Goal: Task Accomplishment & Management: Complete application form

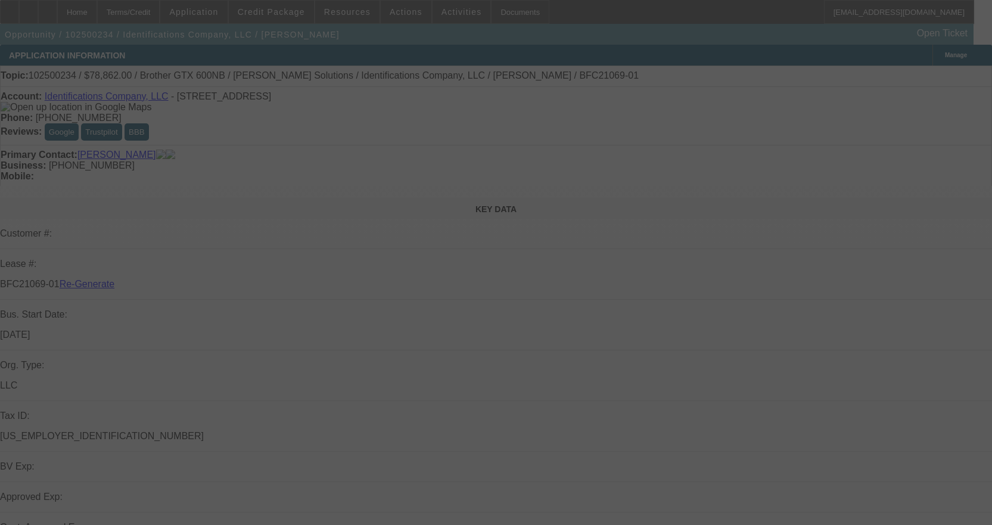
select select "3"
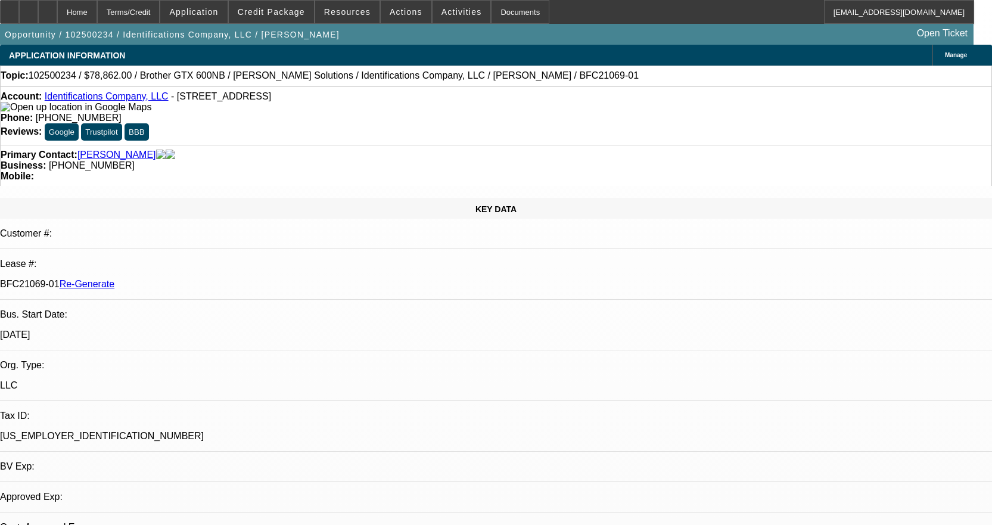
select select "0"
select select "6"
click at [282, 19] on span at bounding box center [271, 12] width 85 height 29
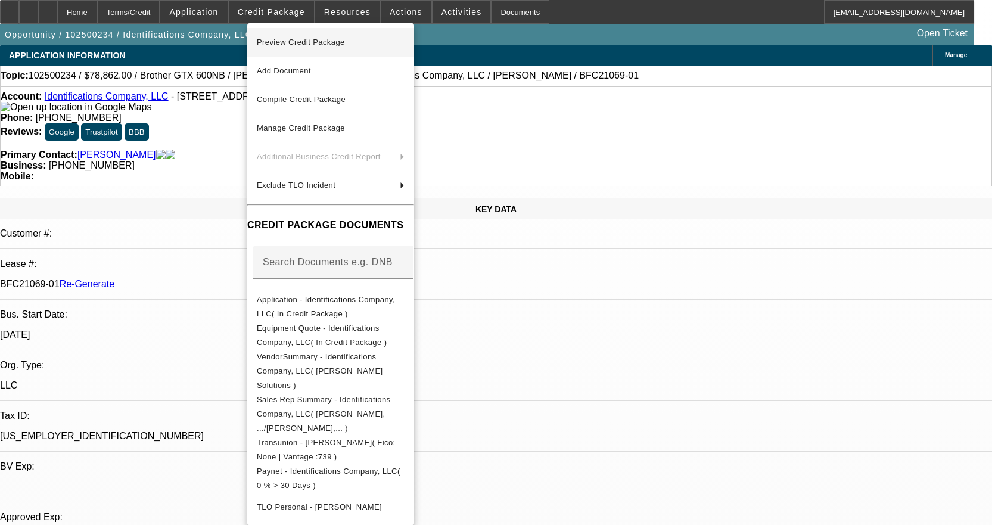
click at [304, 43] on span "Preview Credit Package" at bounding box center [301, 42] width 88 height 9
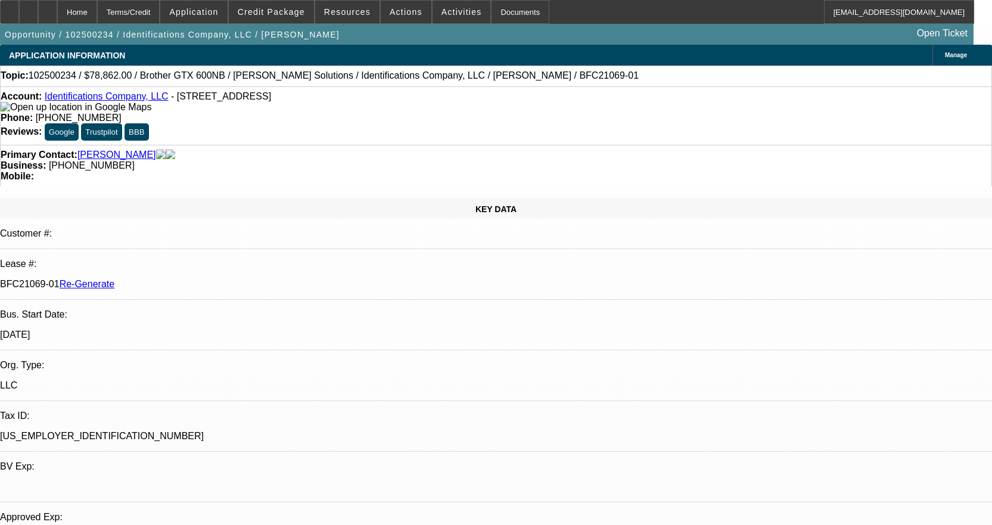
click at [120, 96] on link "Identifications Company, LLC" at bounding box center [107, 96] width 124 height 10
click at [508, 10] on div "Documents" at bounding box center [520, 12] width 58 height 24
click at [275, 14] on span "Credit Package" at bounding box center [271, 12] width 67 height 10
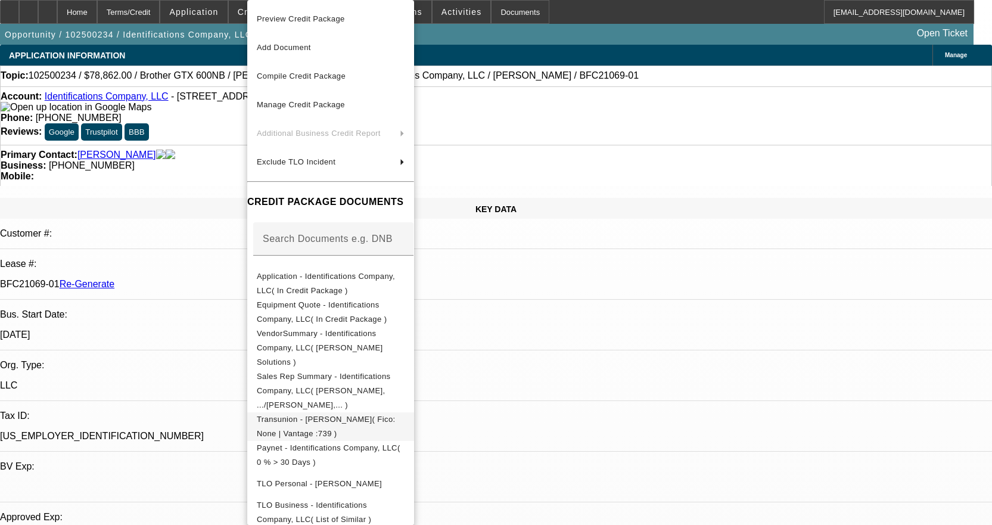
click at [352, 415] on span "Transunion - Kurtz, Jack( Fico: None | Vantage :739 )" at bounding box center [326, 426] width 139 height 23
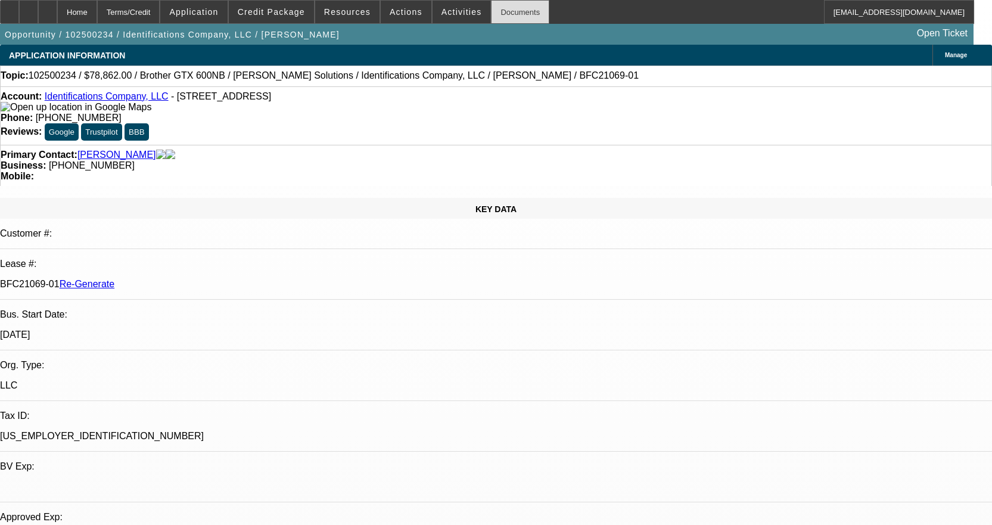
click at [494, 11] on div "Documents" at bounding box center [520, 12] width 58 height 24
click at [124, 101] on link "Identifications Company, LLC" at bounding box center [107, 96] width 124 height 10
click at [491, 9] on div "Documents" at bounding box center [520, 12] width 58 height 24
click at [458, 17] on span at bounding box center [462, 12] width 58 height 29
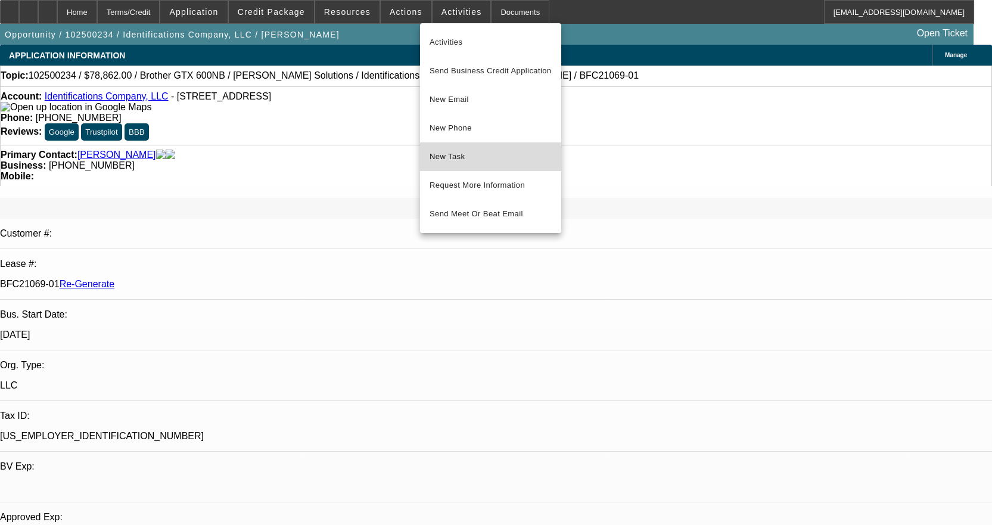
click at [453, 158] on span "New Task" at bounding box center [491, 157] width 122 height 14
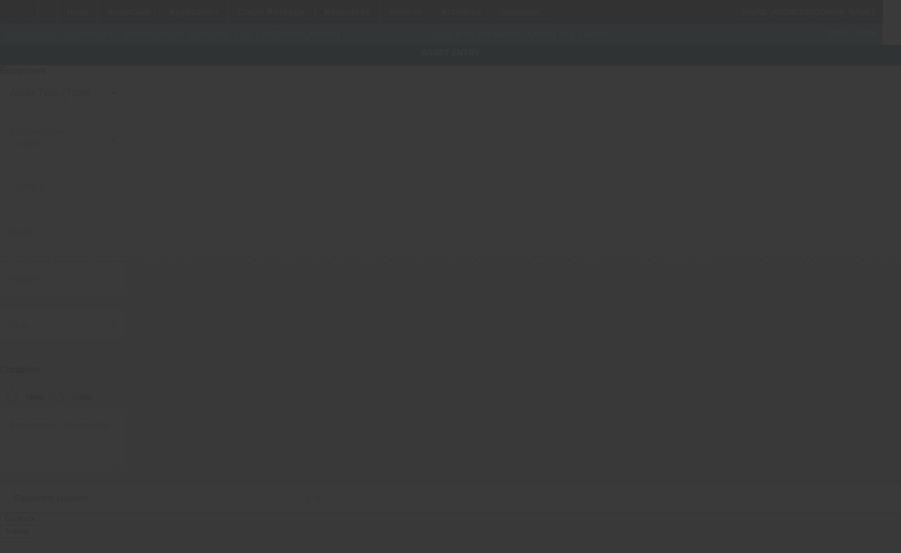
type input "[PERSON_NAME]"
type input "Pre-Treater 5"
radio input "true"
type textarea "pretreating machine"
type input "[STREET_ADDRESS]"
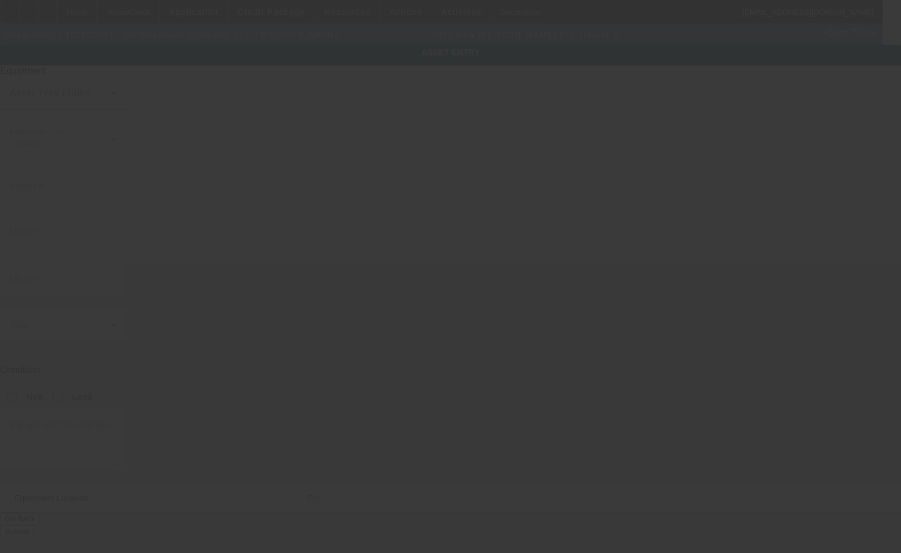
type input "GREAT BEND"
type input "67530"
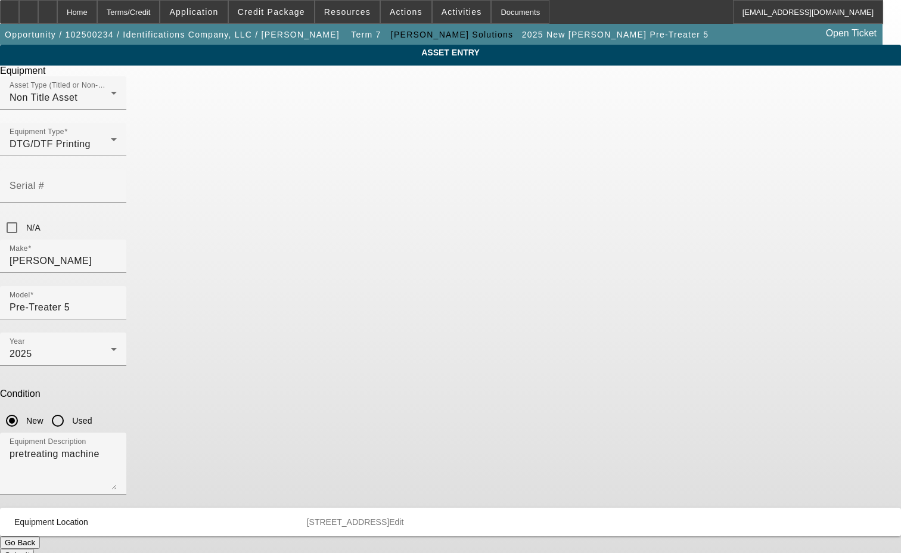
click at [854, 14] on span "Delete asset" at bounding box center [872, 10] width 36 height 7
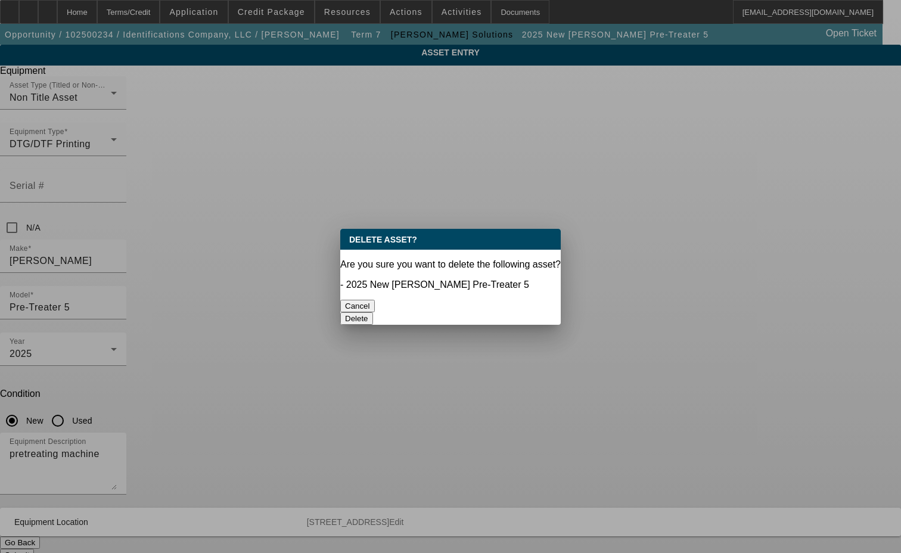
click at [373, 312] on button "Delete" at bounding box center [356, 318] width 33 height 13
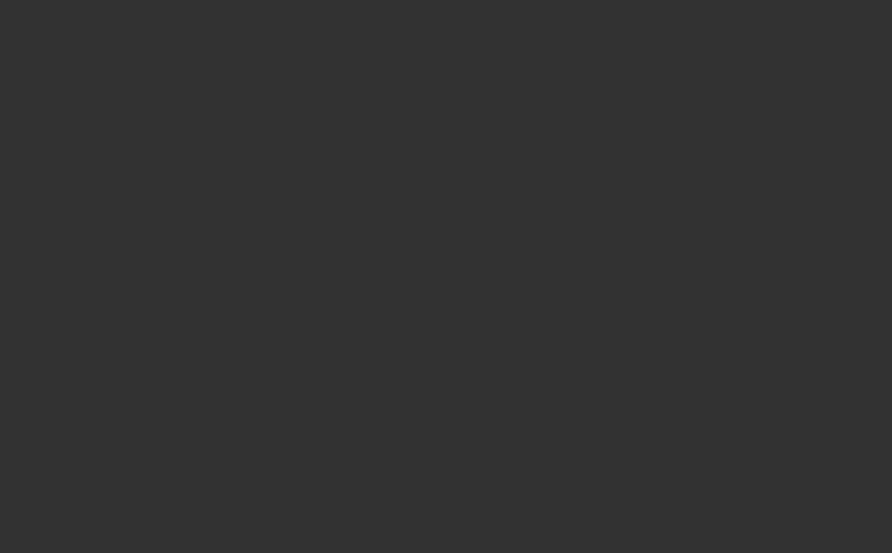
select select "3"
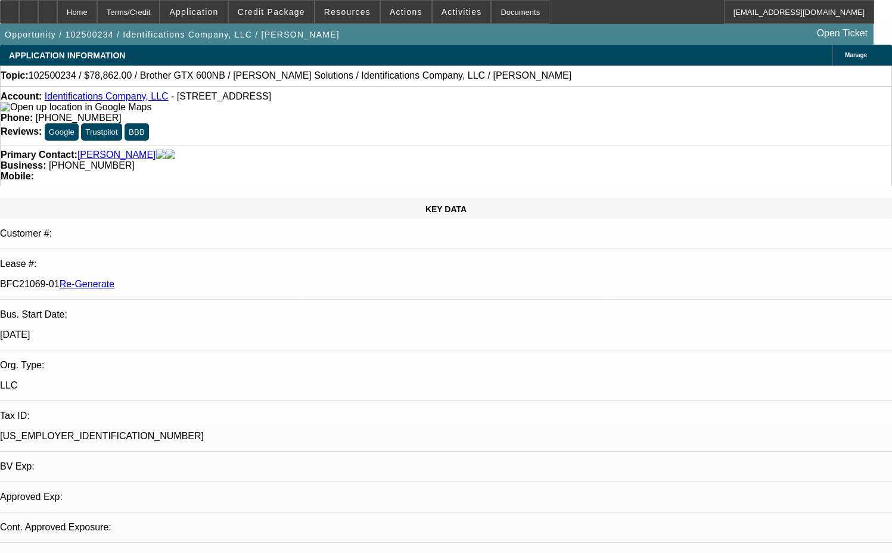
select select "0"
select select "1"
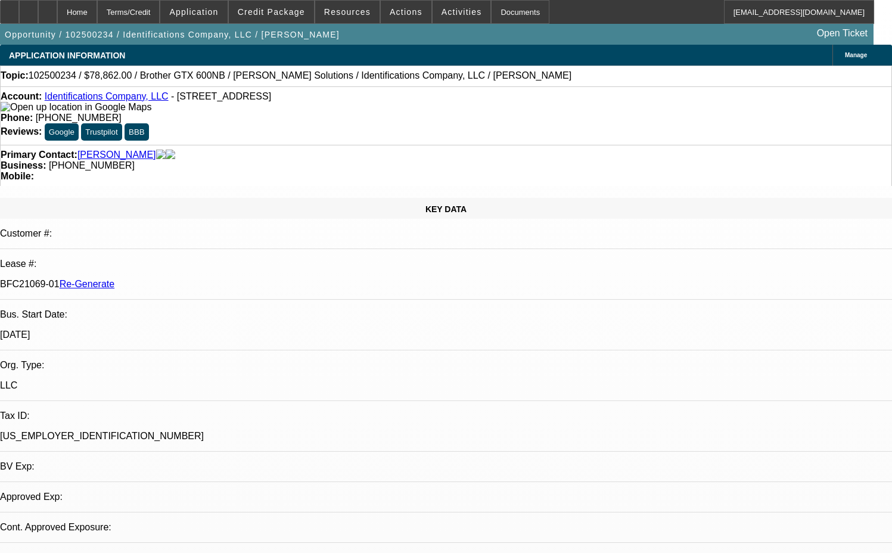
select select "6"
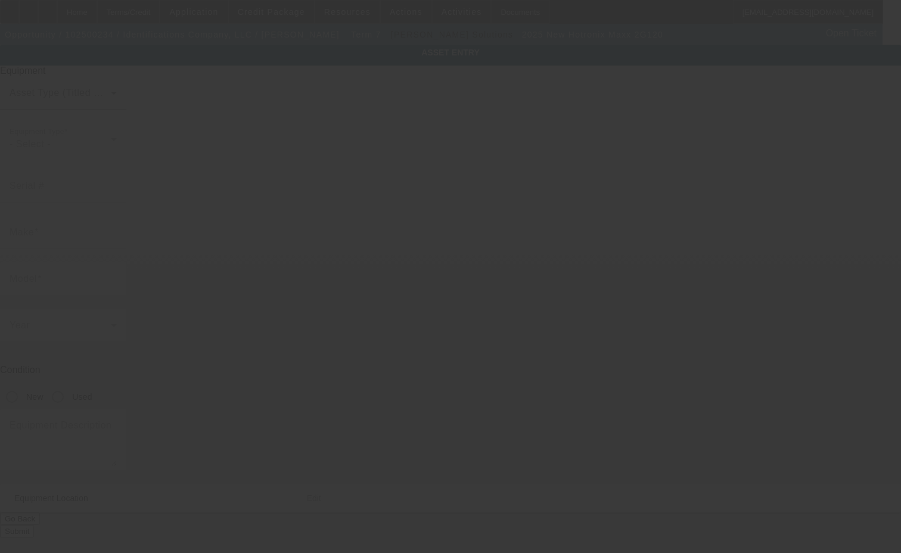
type input "Hotronix"
type input "Maxx 2G120"
radio input "true"
type textarea "heat press"
type input "[STREET_ADDRESS]"
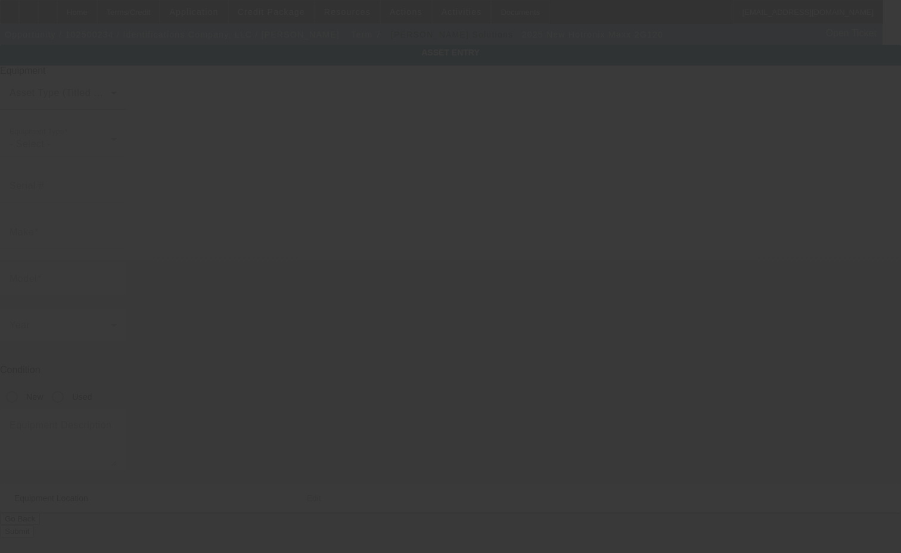
type input "GREAT BEND"
type input "67530"
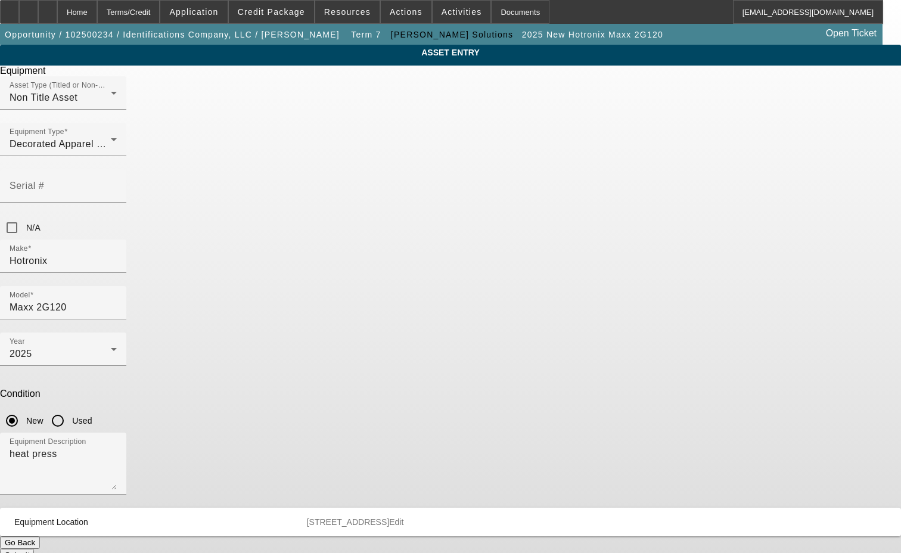
click at [854, 14] on span "Delete asset" at bounding box center [872, 10] width 36 height 7
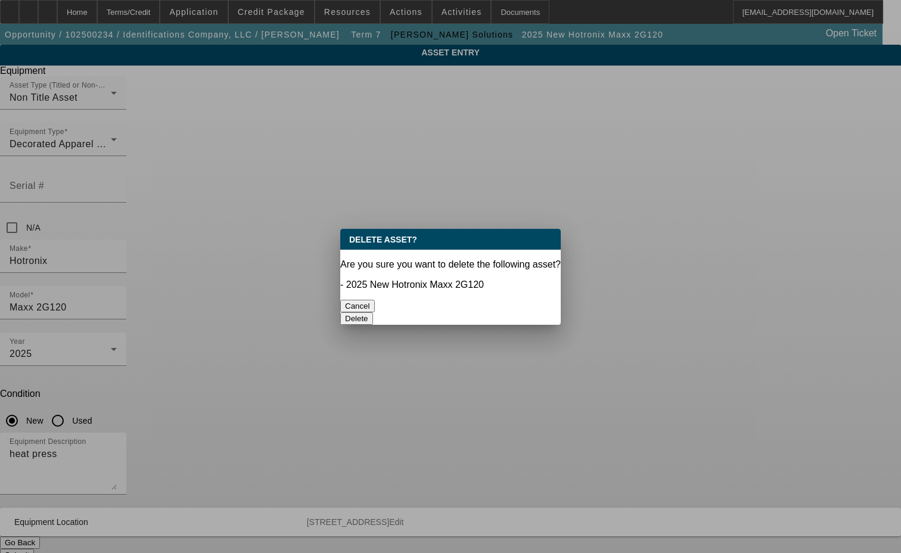
click at [495, 312] on div "Delete" at bounding box center [450, 318] width 220 height 13
click at [373, 312] on button "Delete" at bounding box center [356, 318] width 33 height 13
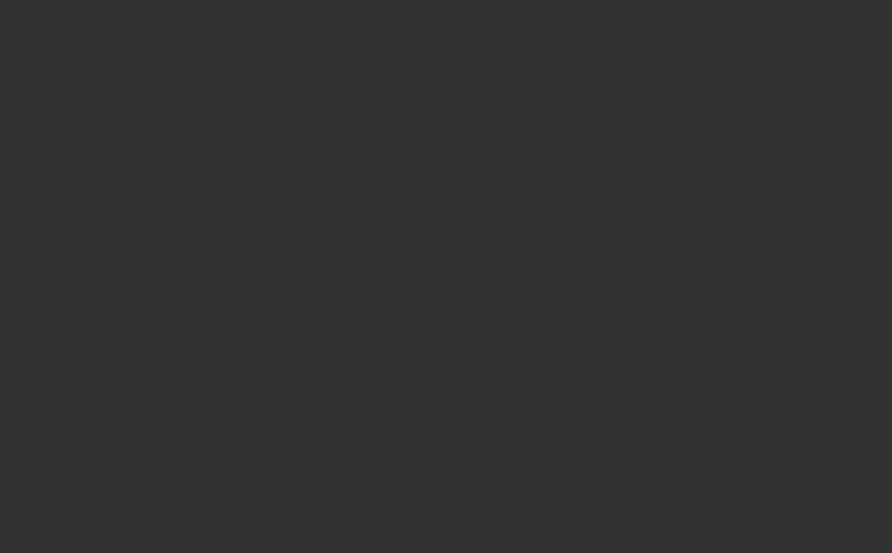
select select "3"
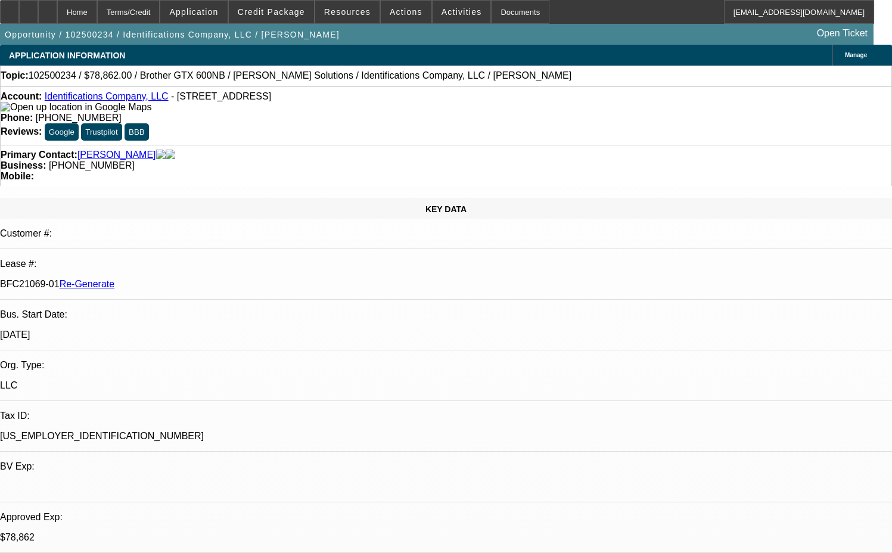
select select "0"
select select "6"
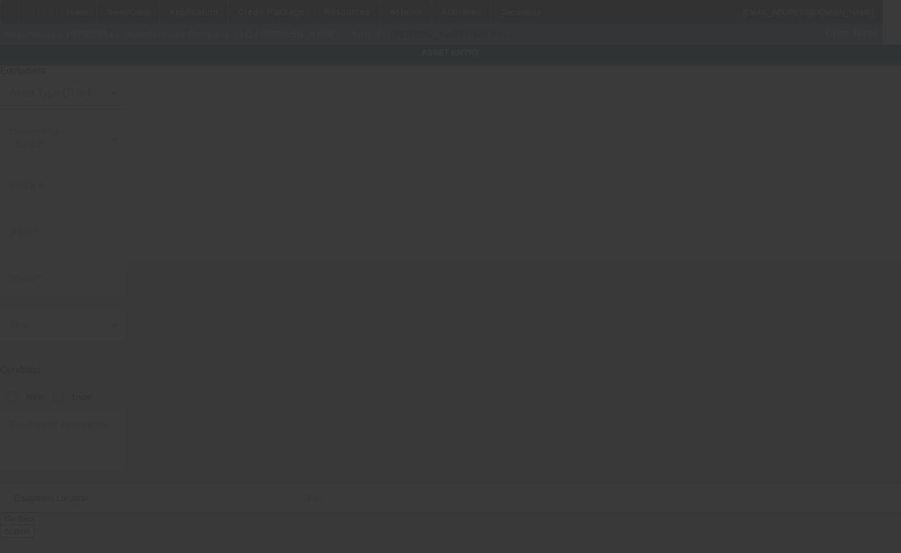
type input "Brother"
type input "GTX 600NB"
radio input "true"
type textarea "digital printer"
type input "[STREET_ADDRESS]"
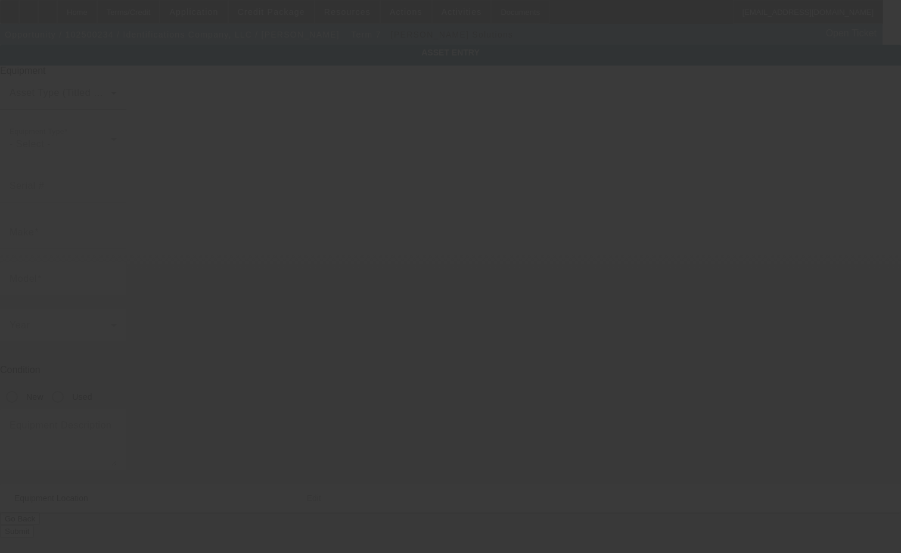
type input "GREAT BEND"
type input "67530"
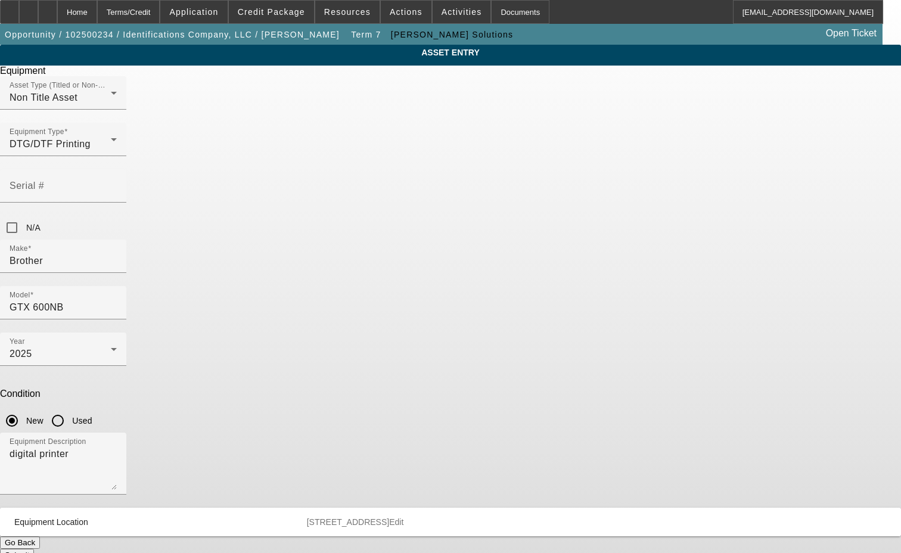
click at [554, 517] on mat-panel-description "[STREET_ADDRESS] Edit" at bounding box center [589, 522] width 565 height 10
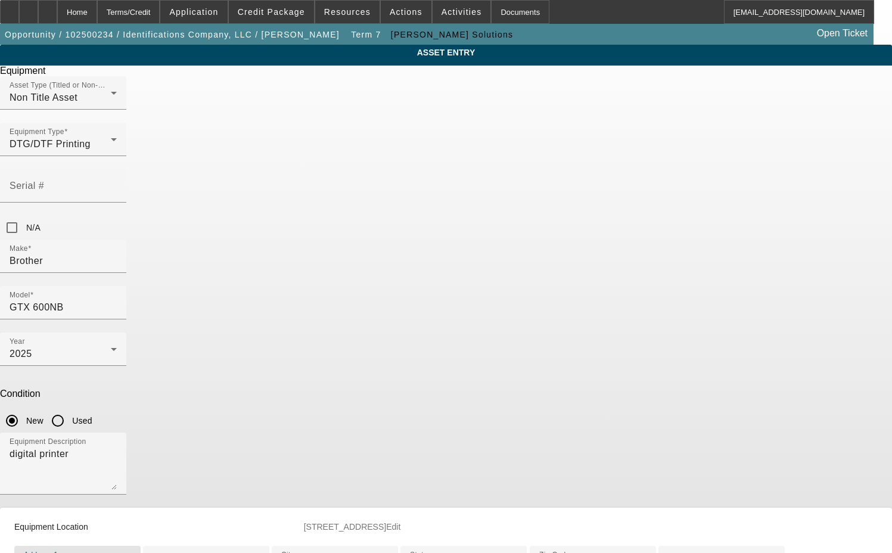
drag, startPoint x: 371, startPoint y: 437, endPoint x: 327, endPoint y: 437, distance: 43.5
type input "1413 Main Street"
drag, startPoint x: 356, startPoint y: 530, endPoint x: 248, endPoint y: 533, distance: 107.9
click at [248, 533] on div "ASSET ENTRY Delete asset Equipment Asset Type (Titled or Non-Titled) Non Title …" at bounding box center [446, 359] width 892 height 629
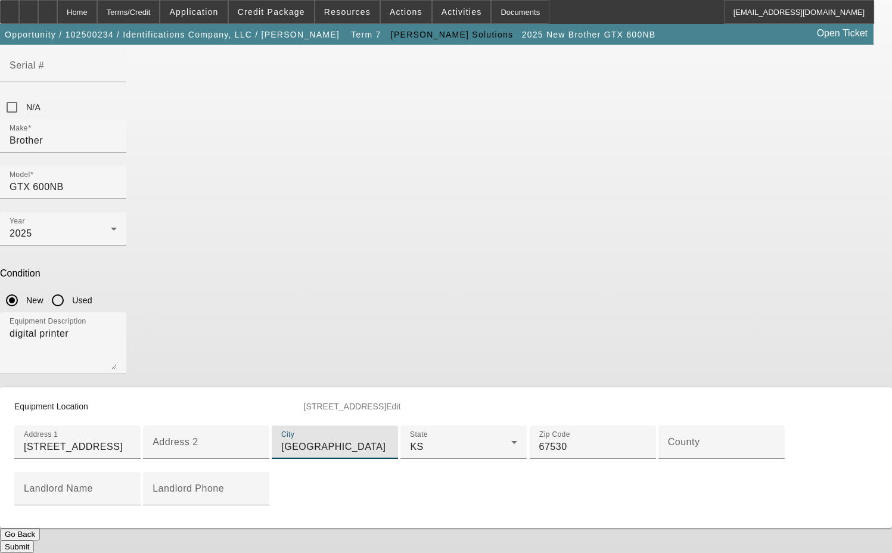
scroll to position [238, 0]
type input "[GEOGRAPHIC_DATA]"
click at [668, 440] on input "County" at bounding box center [721, 447] width 107 height 14
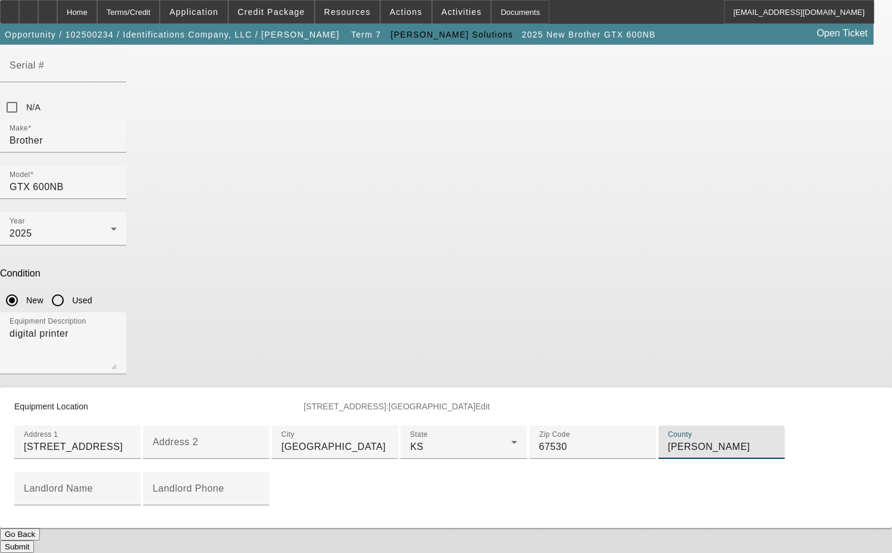
type input "[PERSON_NAME]"
click at [490, 402] on span "Edit" at bounding box center [482, 407] width 14 height 10
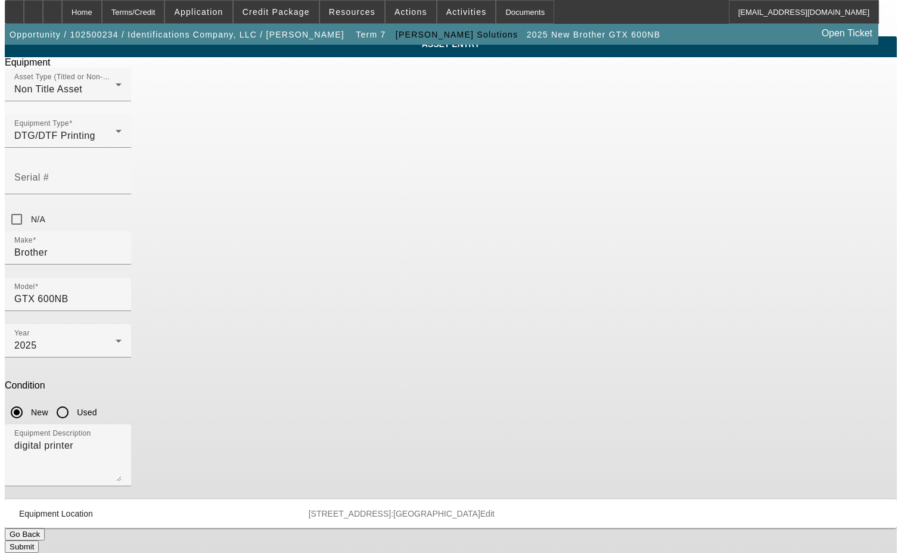
scroll to position [0, 0]
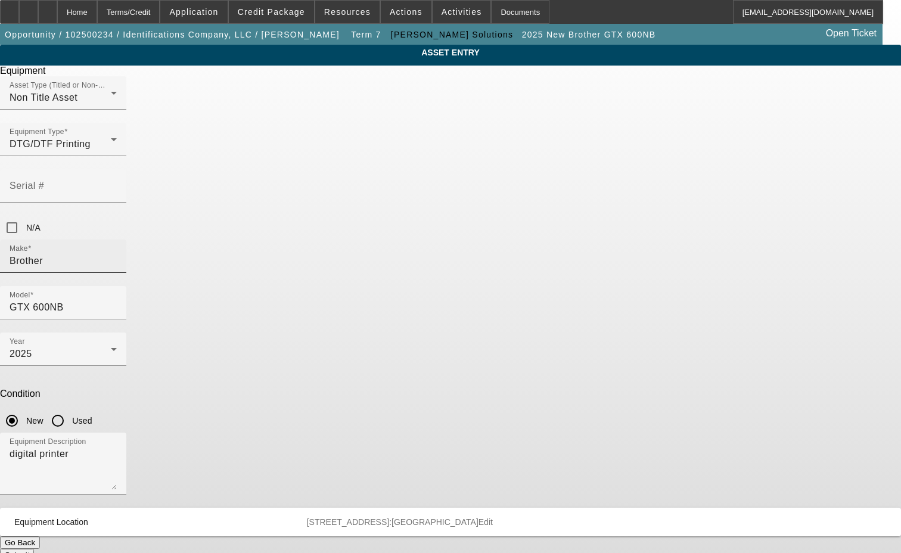
click at [117, 254] on input "Brother" at bounding box center [63, 261] width 107 height 14
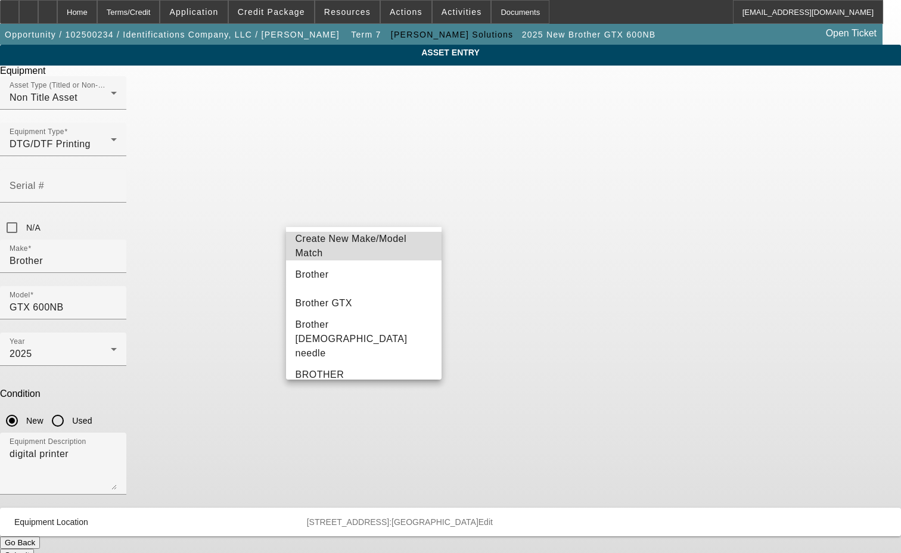
click at [366, 244] on span "Create New Make/Model Match" at bounding box center [351, 246] width 111 height 24
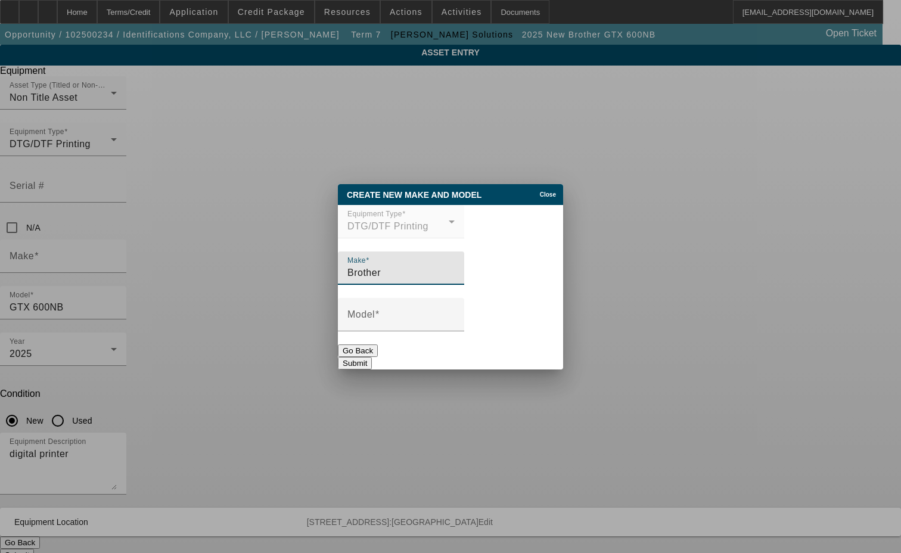
type input "Brother"
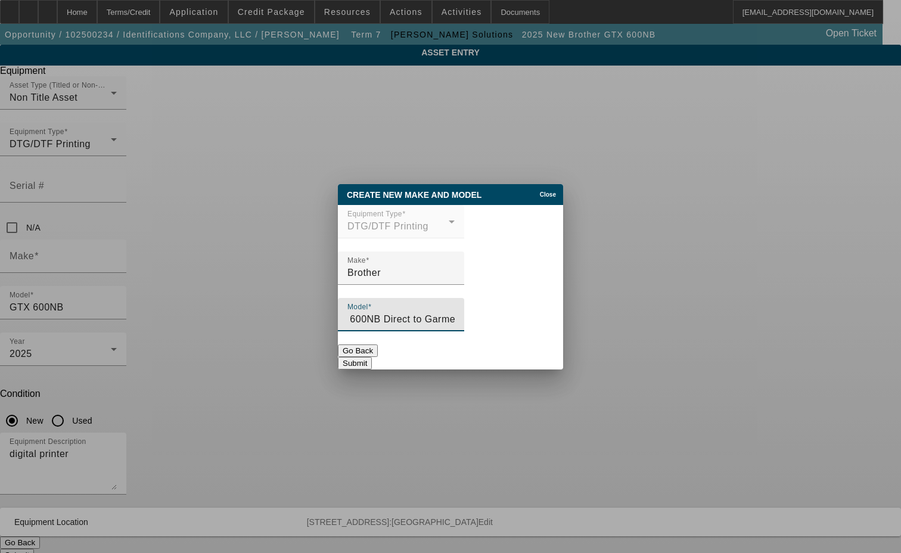
scroll to position [0, 25]
type input "GTX 600NB Direct to Garment Printer + Standard Adult Platen"
click at [372, 357] on button "Submit" at bounding box center [355, 363] width 34 height 13
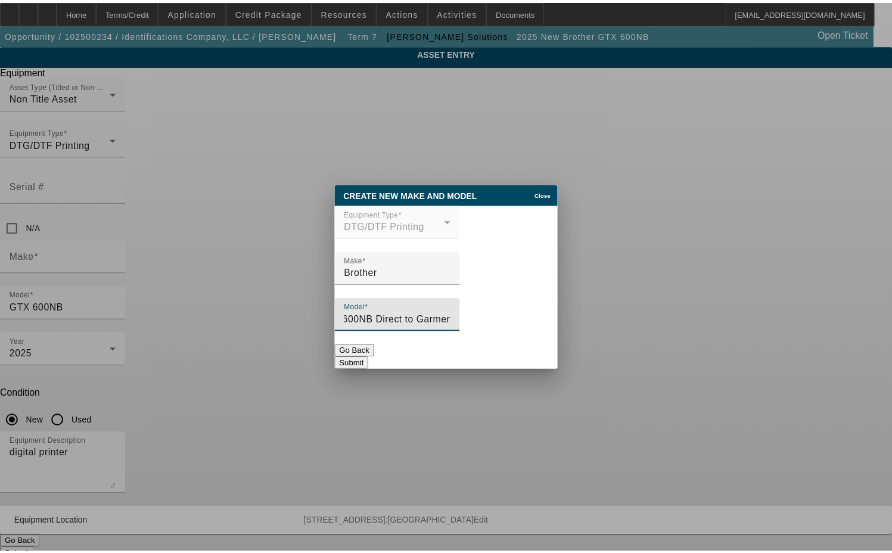
scroll to position [0, 0]
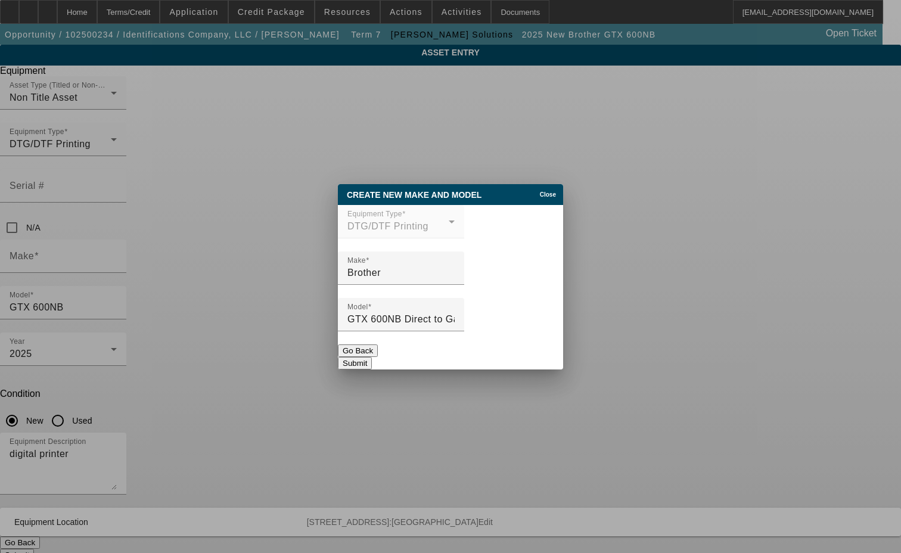
type input "Brother"
type input "GTX 600NB Direct to Garment Printer + Standard Adult Platen"
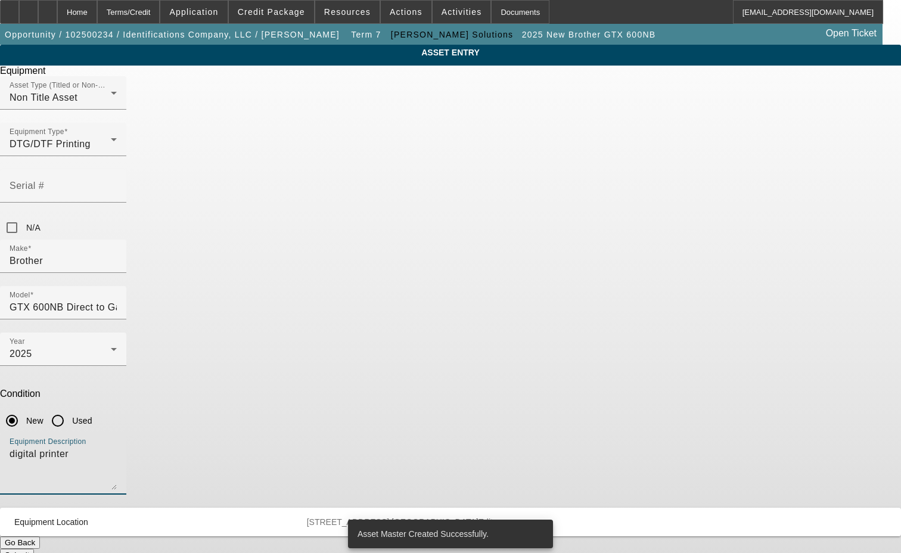
drag, startPoint x: 358, startPoint y: 316, endPoint x: 270, endPoint y: 315, distance: 87.6
click at [270, 315] on div "ASSET ENTRY Delete asset Equipment Asset Type (Titled or Non-Titled) Non Title …" at bounding box center [450, 303] width 901 height 517
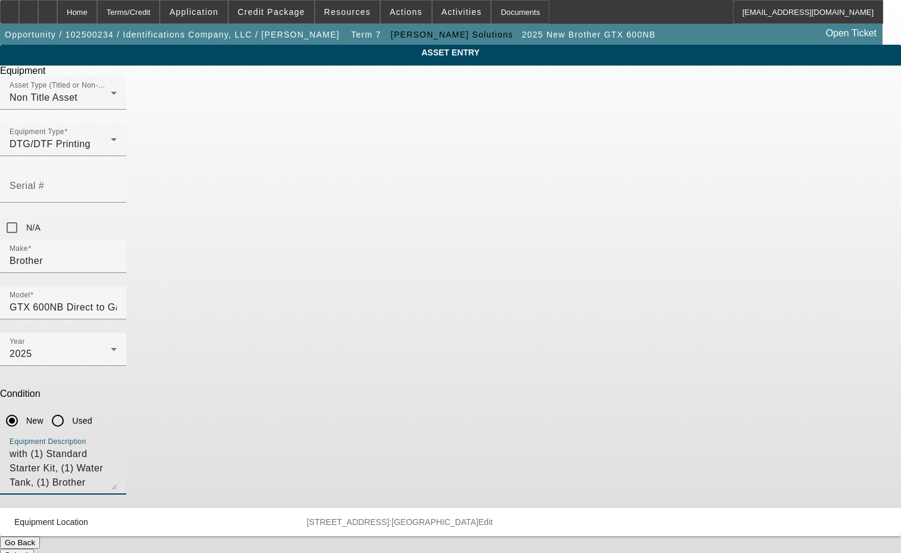
type textarea "with (1) Standard Starter Kit, (1) Water Tank, (1) Brother [DEMOGRAPHIC_DATA]" …"
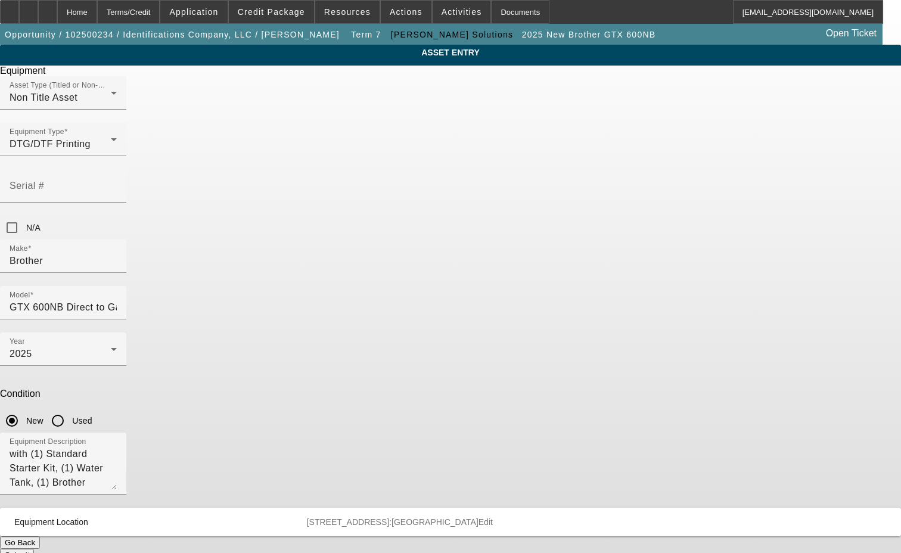
click at [34, 549] on button "Submit" at bounding box center [17, 555] width 34 height 13
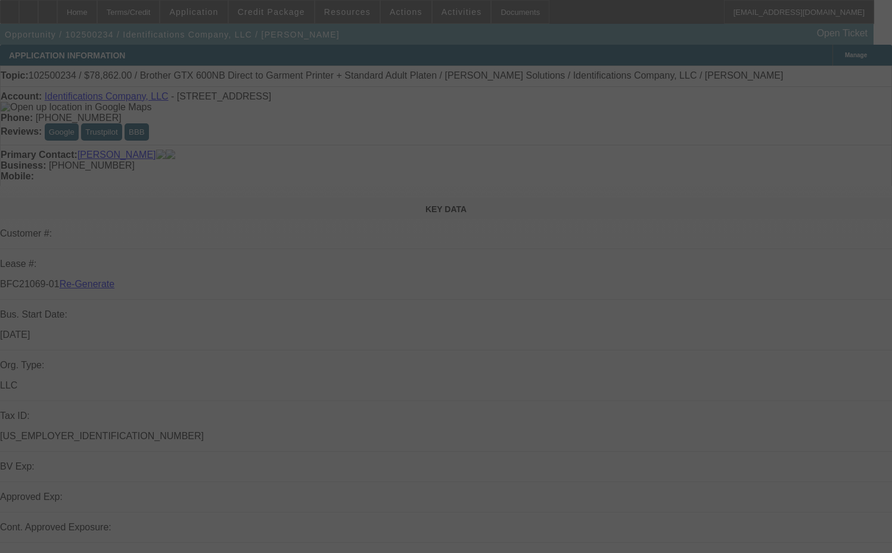
select select "3"
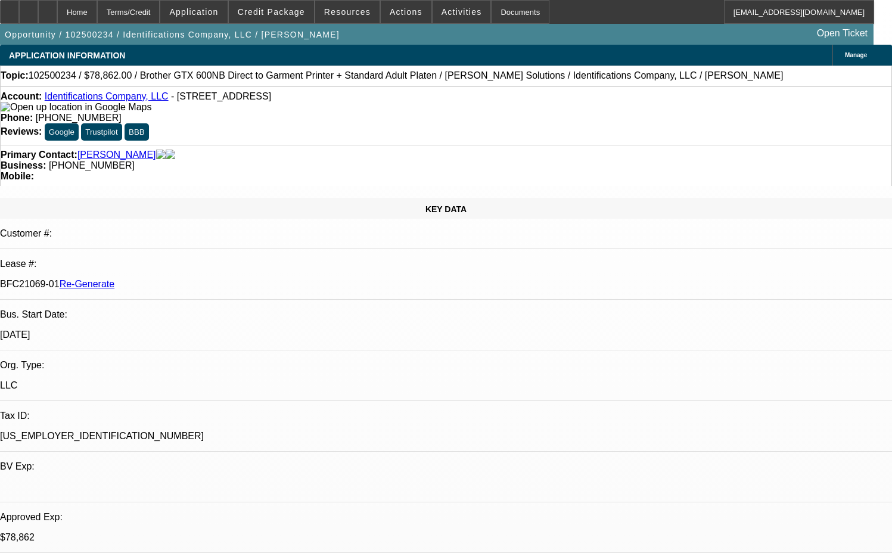
select select "0"
select select "6"
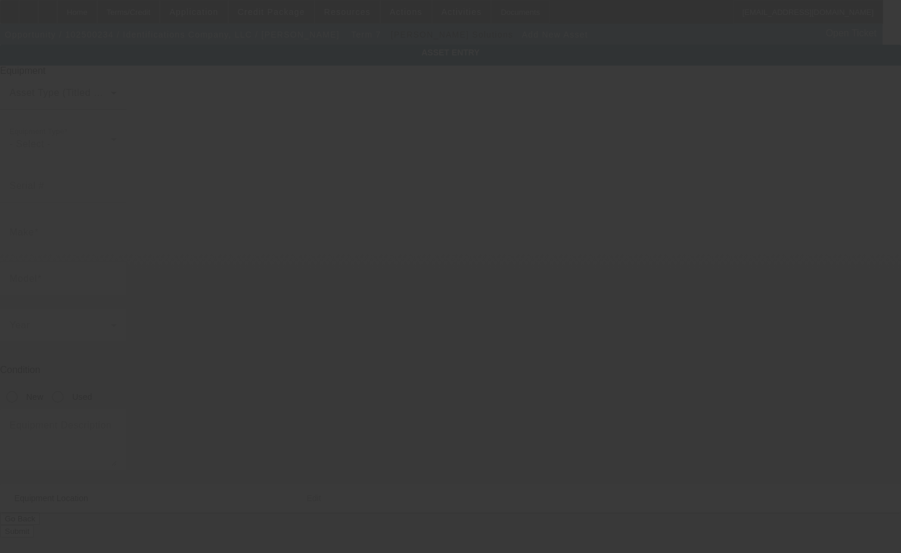
type input "[STREET_ADDRESS]"
type input "[GEOGRAPHIC_DATA]"
type input "67530"
type input "[PERSON_NAME]"
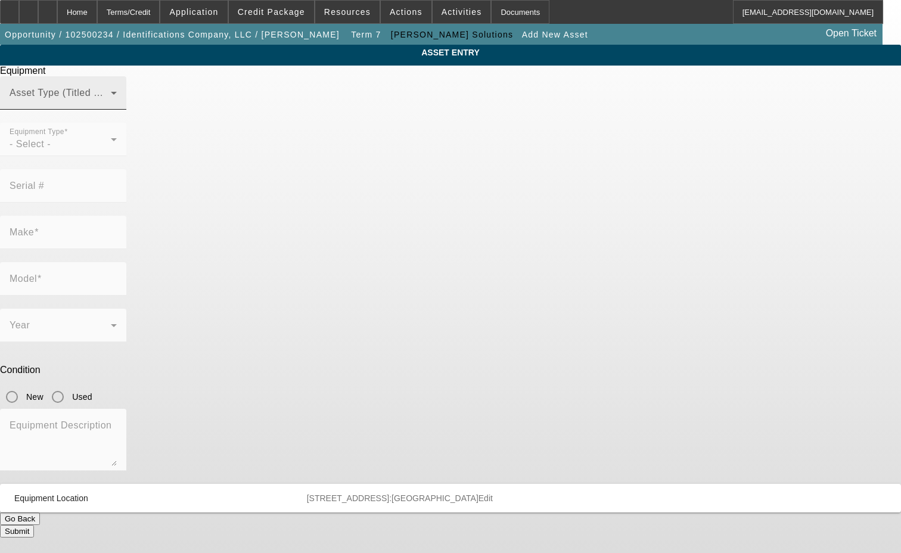
click at [111, 105] on span at bounding box center [60, 98] width 101 height 14
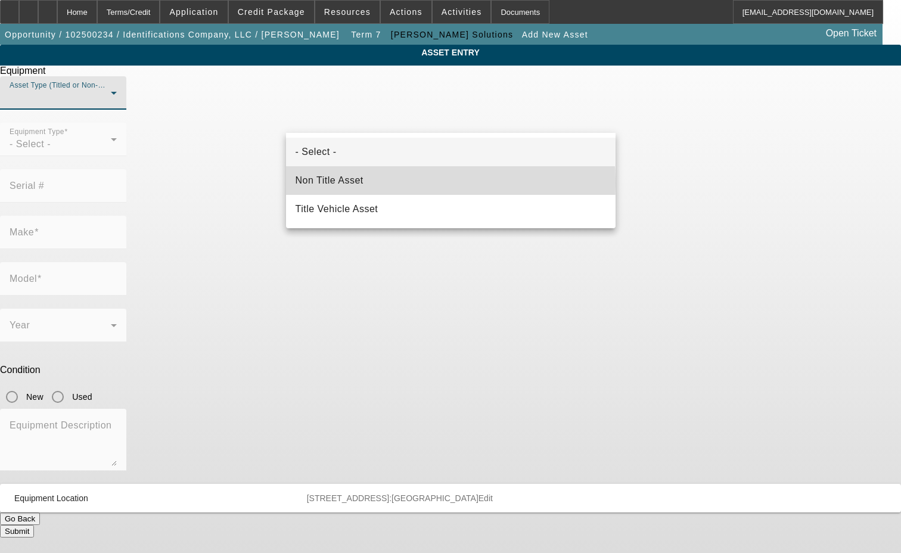
click at [340, 182] on span "Non Title Asset" at bounding box center [330, 180] width 68 height 14
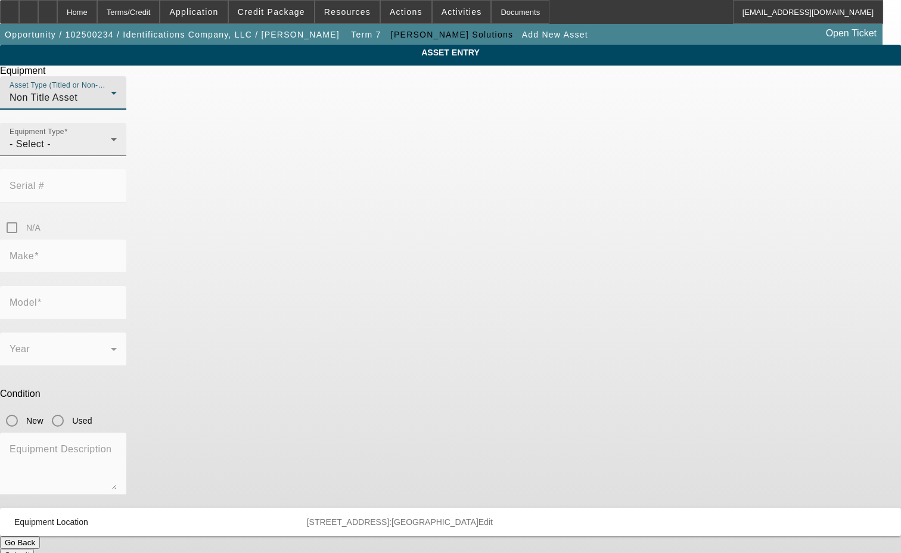
click at [111, 151] on div "- Select -" at bounding box center [60, 144] width 101 height 14
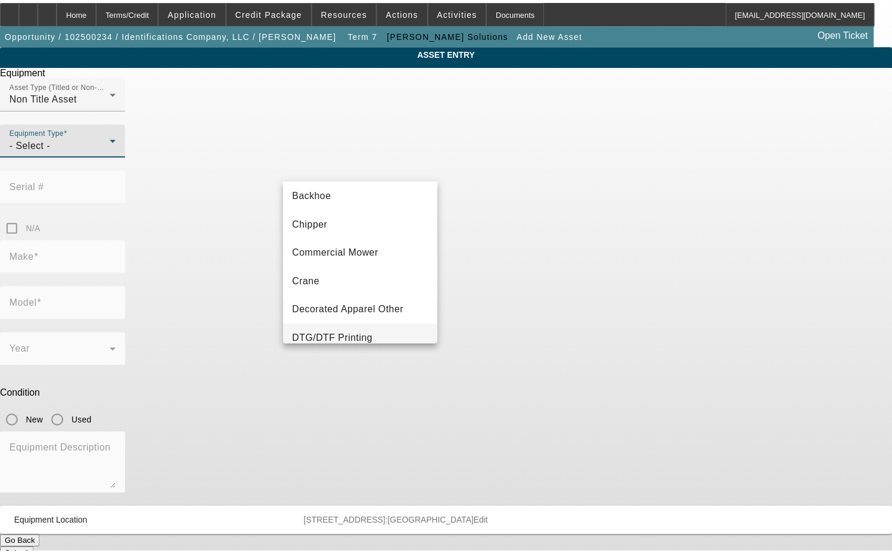
scroll to position [60, 0]
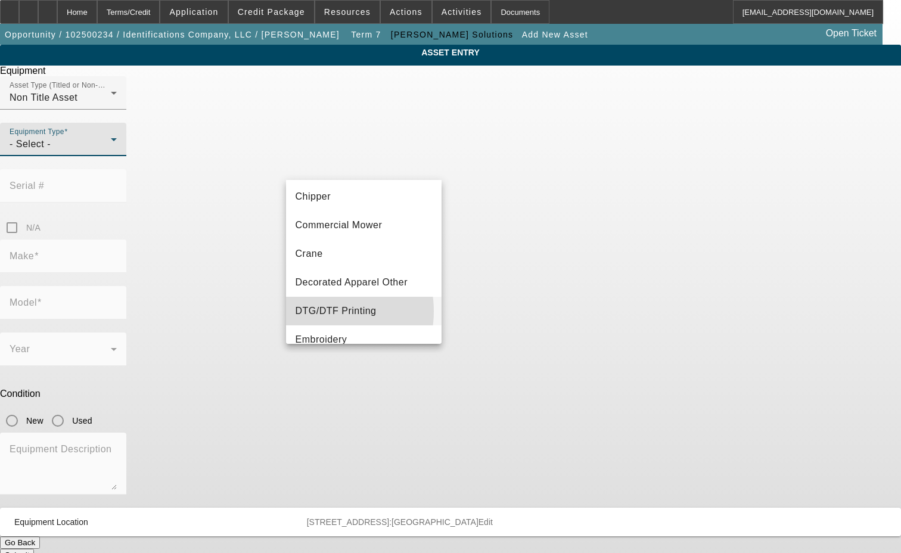
click at [322, 311] on span "DTG/DTF Printing" at bounding box center [336, 311] width 81 height 14
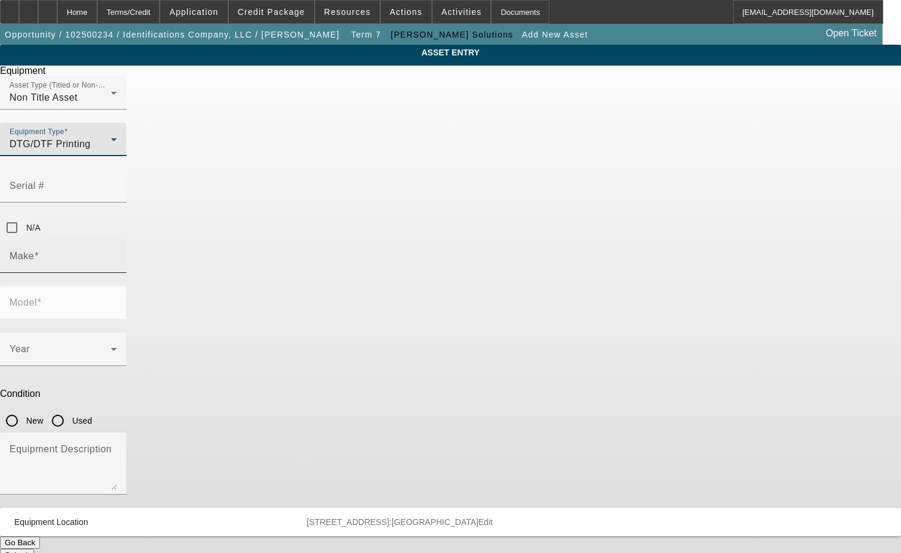
click at [117, 254] on input "Make" at bounding box center [63, 261] width 107 height 14
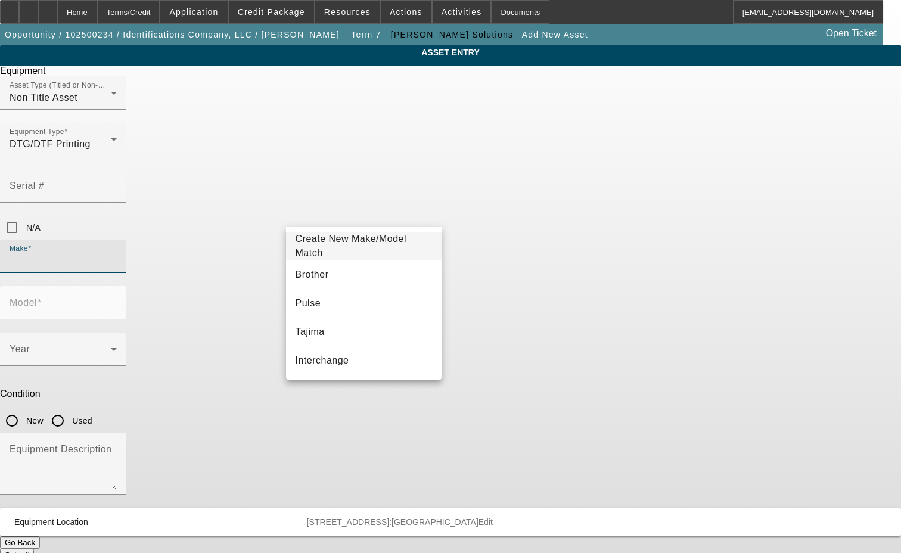
click at [358, 248] on span "Create New Make/Model Match" at bounding box center [351, 246] width 111 height 24
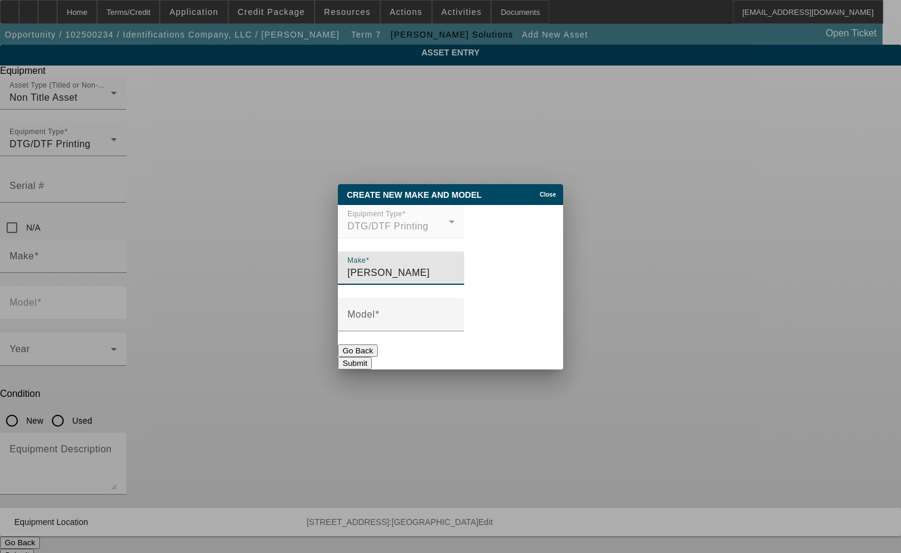
type input "Schulze"
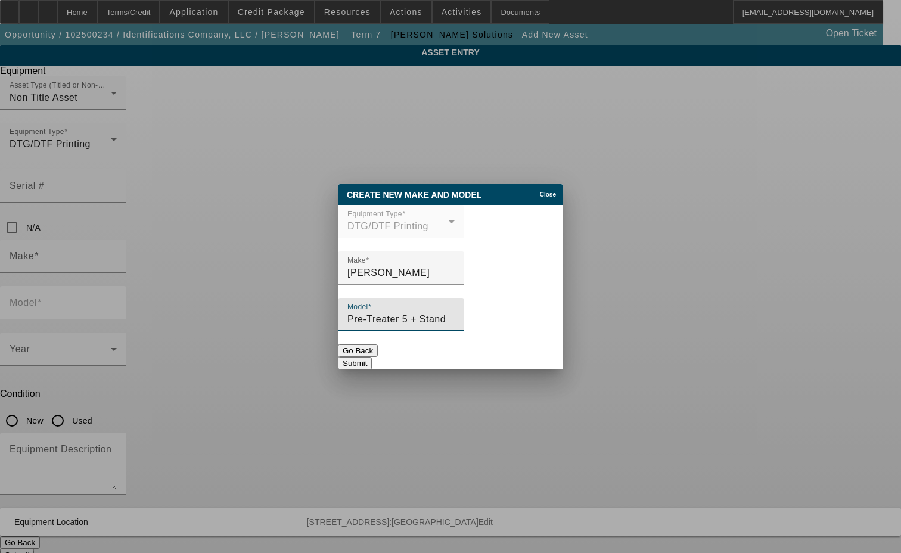
type input "Pre-Treater 5 + Stand"
click at [372, 359] on button "Submit" at bounding box center [355, 363] width 34 height 13
type input "Schulze"
type input "Pre-Treater 5 + Stand"
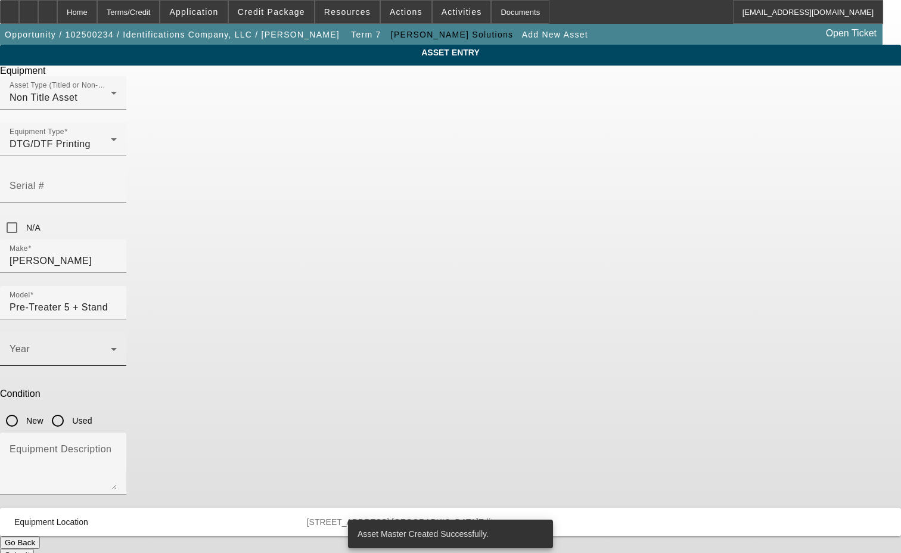
click at [111, 347] on span at bounding box center [60, 354] width 101 height 14
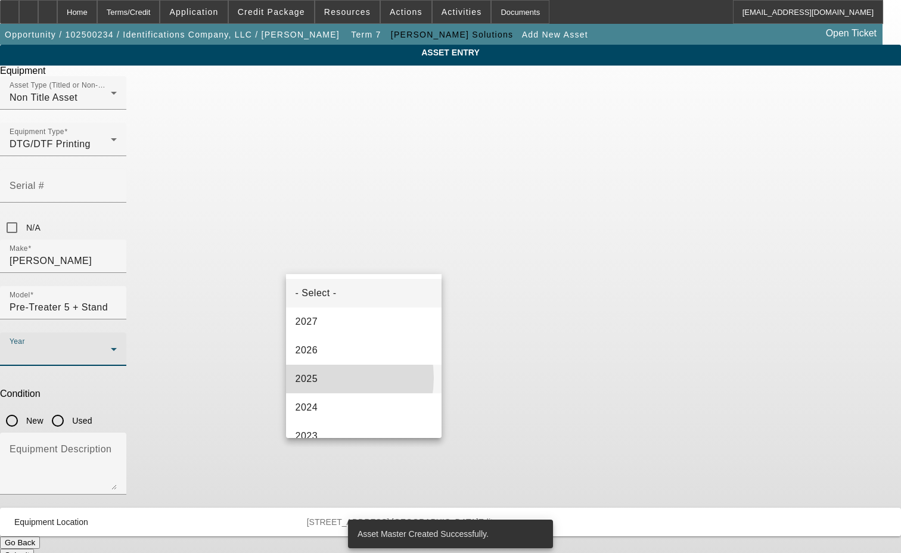
drag, startPoint x: 325, startPoint y: 378, endPoint x: 419, endPoint y: 338, distance: 102.0
click at [325, 377] on mat-option "2025" at bounding box center [364, 379] width 156 height 29
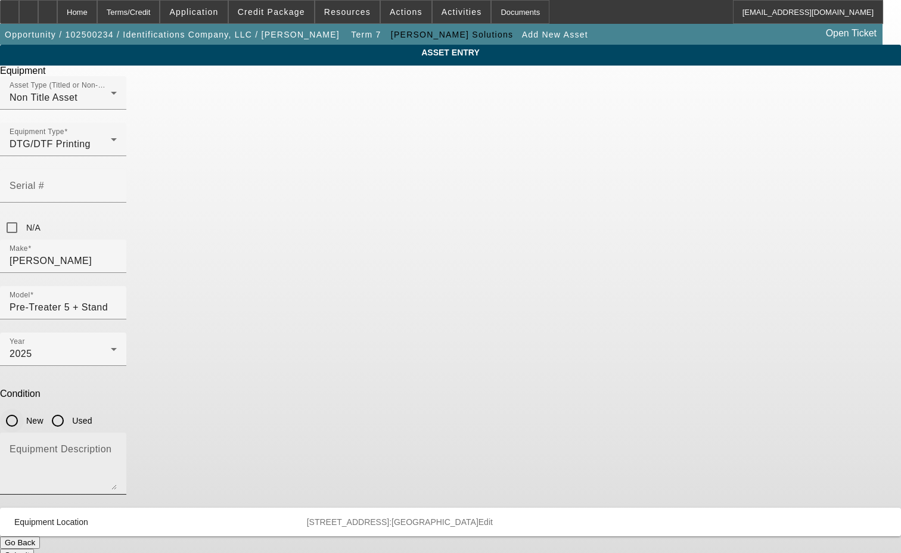
drag, startPoint x: 468, startPoint y: 269, endPoint x: 474, endPoint y: 294, distance: 26.4
click at [24, 409] on input "New" at bounding box center [12, 421] width 24 height 24
radio input "true"
click at [34, 549] on button "Submit" at bounding box center [17, 555] width 34 height 13
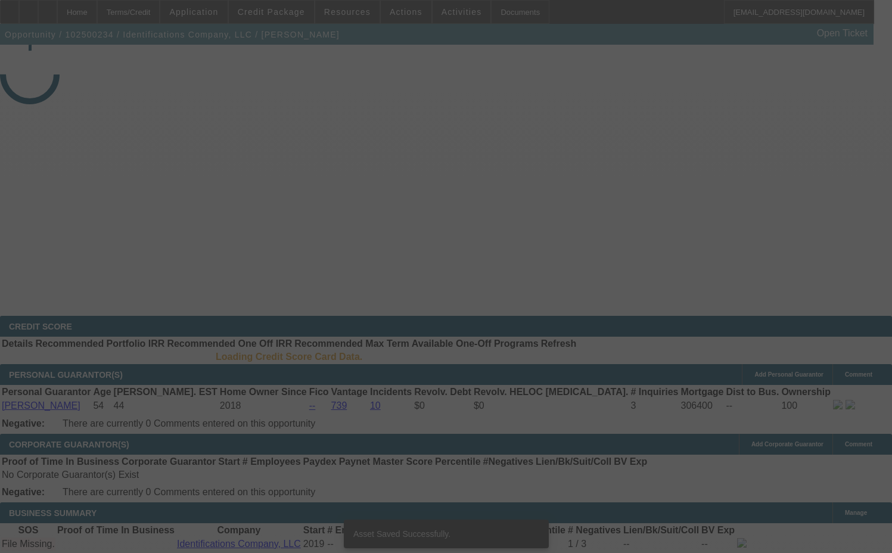
select select "3"
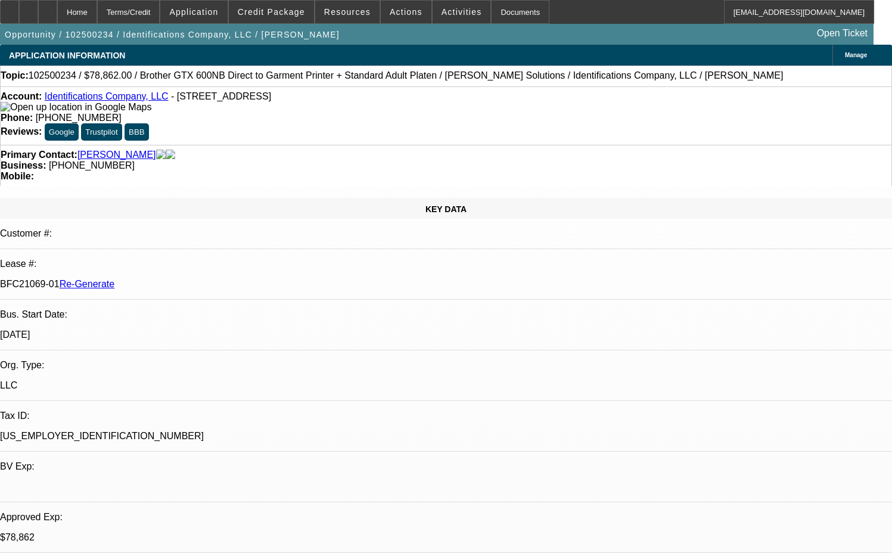
select select "0"
select select "6"
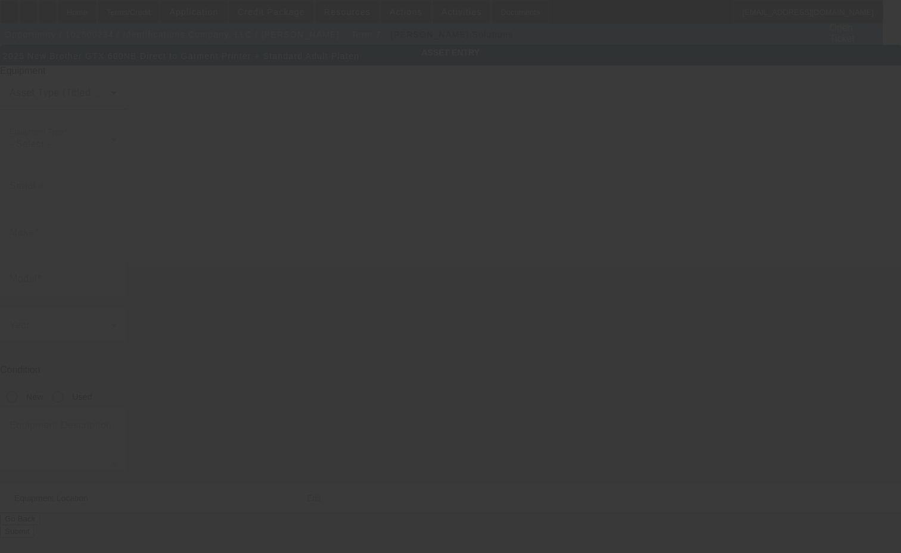
type input "Brother"
type input "GTX 600NB Direct to Garment Printer + Standard Adult Platen"
radio input "true"
type textarea "with (1) Standard Starter Kit, (1) Water Tank, (1) Brother [DEMOGRAPHIC_DATA]" …"
type input "[STREET_ADDRESS]"
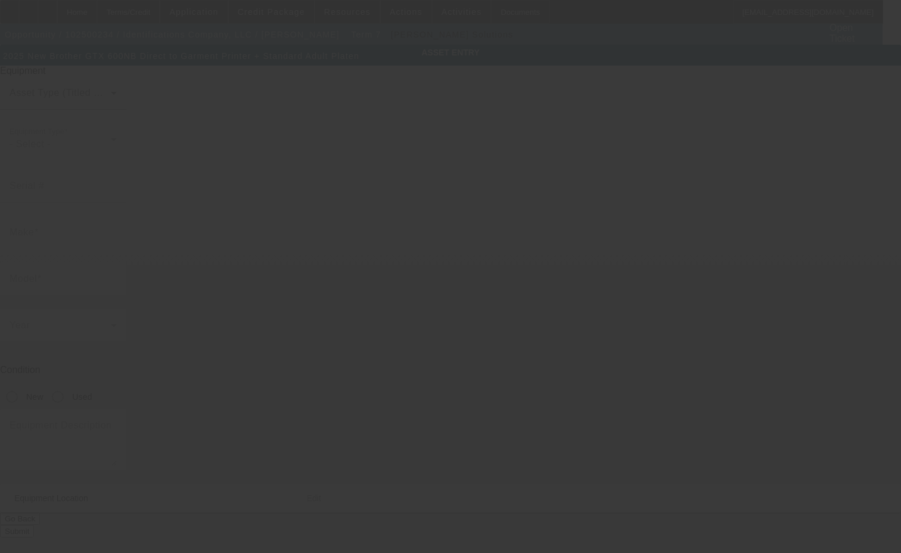
type input "[GEOGRAPHIC_DATA]"
type input "67530"
type input "[PERSON_NAME]"
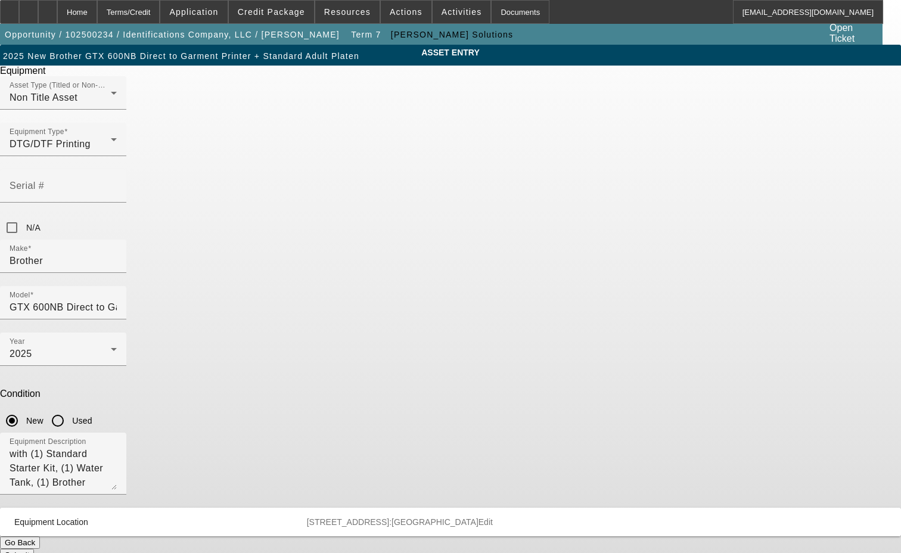
click at [493, 517] on span "Edit" at bounding box center [485, 522] width 14 height 10
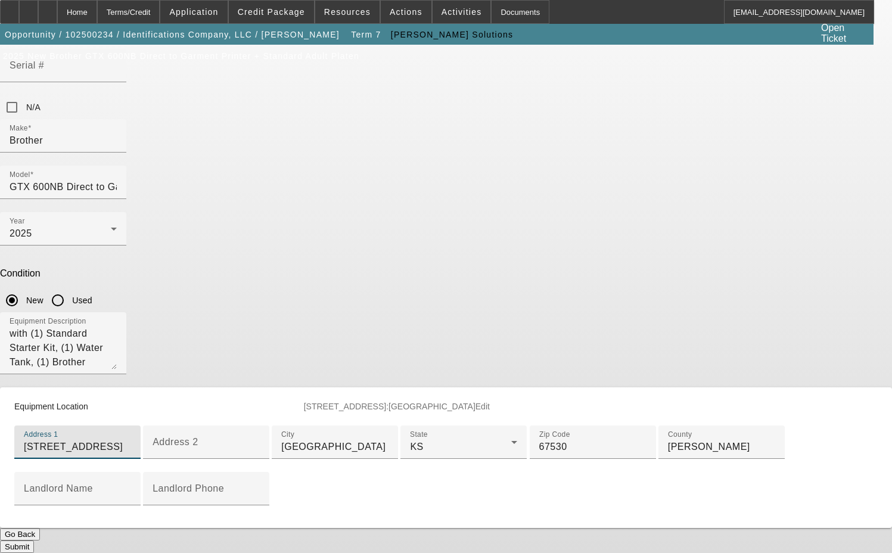
scroll to position [306, 0]
type input "[STREET_ADDRESS]"
click at [34, 540] on button "Submit" at bounding box center [17, 546] width 34 height 13
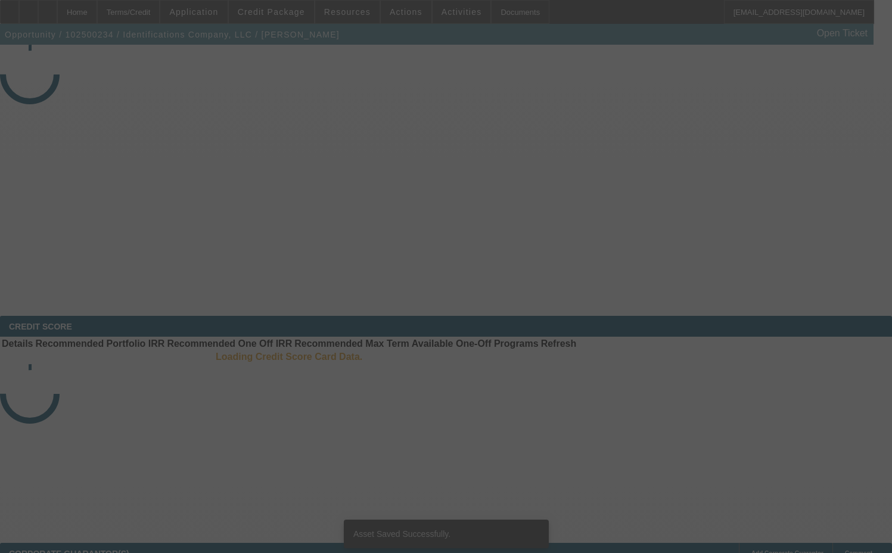
select select "3"
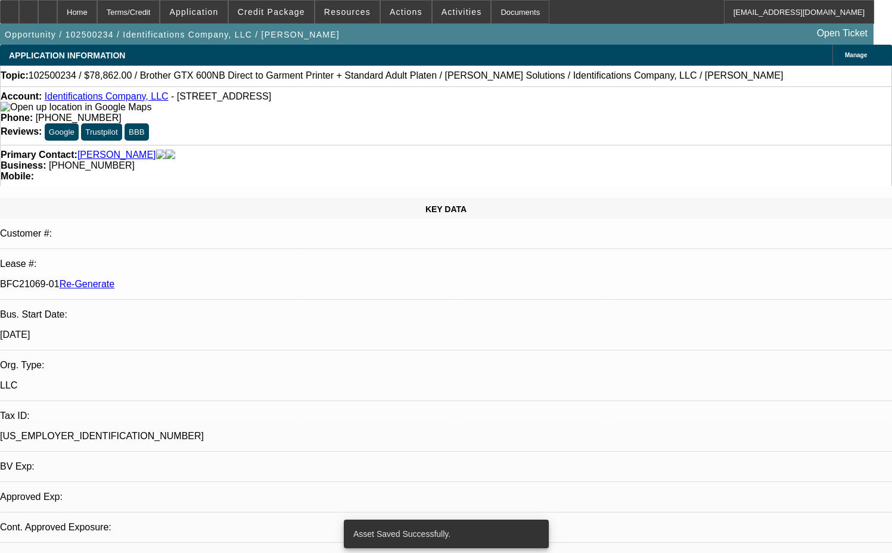
select select "0"
select select "6"
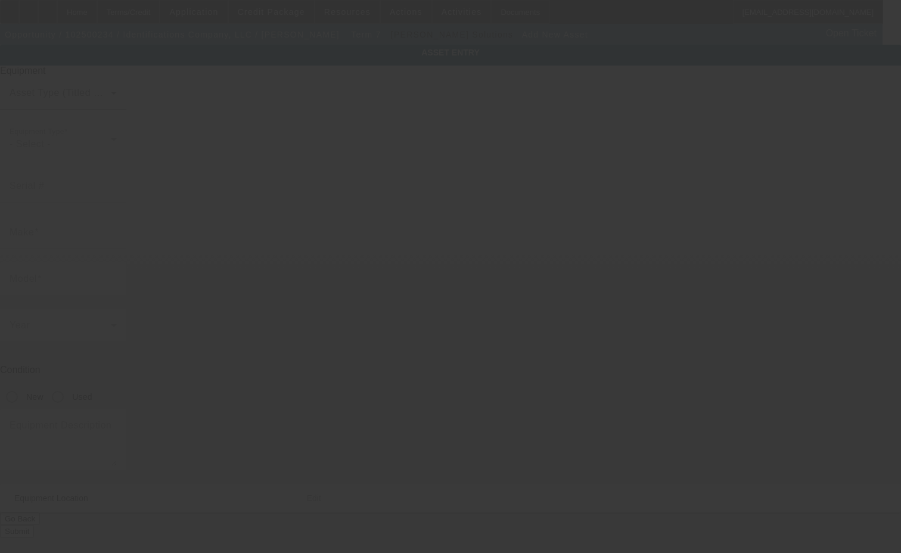
type input "[STREET_ADDRESS]"
type input "[GEOGRAPHIC_DATA]"
type input "67530"
type input "[PERSON_NAME]"
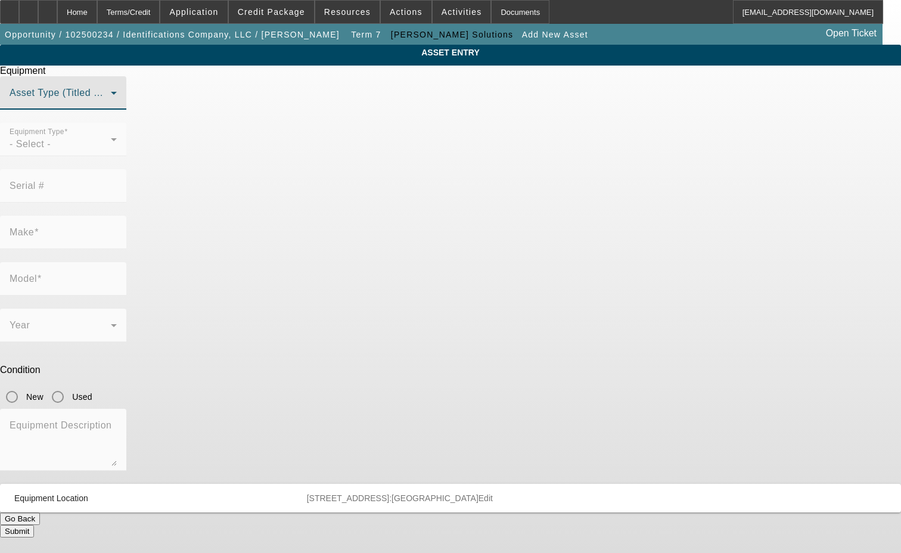
click at [111, 105] on span at bounding box center [60, 98] width 101 height 14
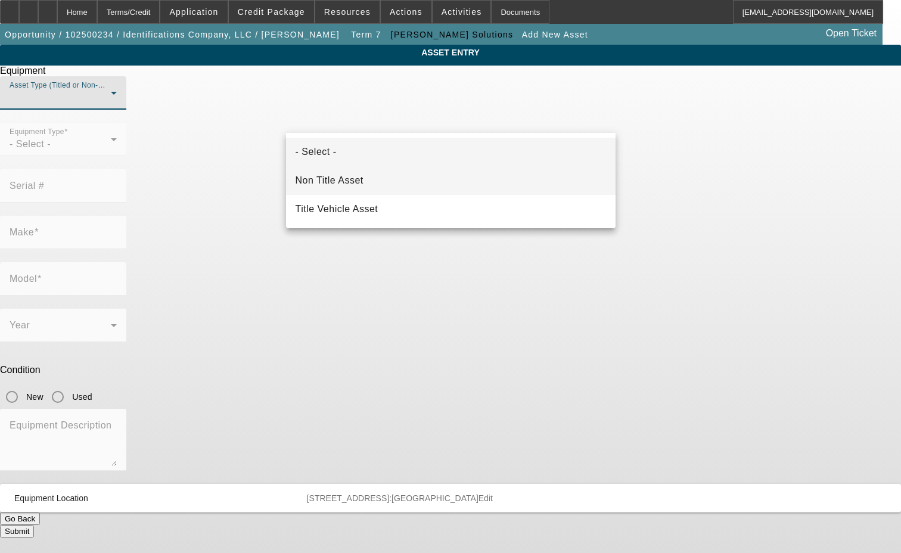
click at [334, 179] on span "Non Title Asset" at bounding box center [330, 180] width 68 height 14
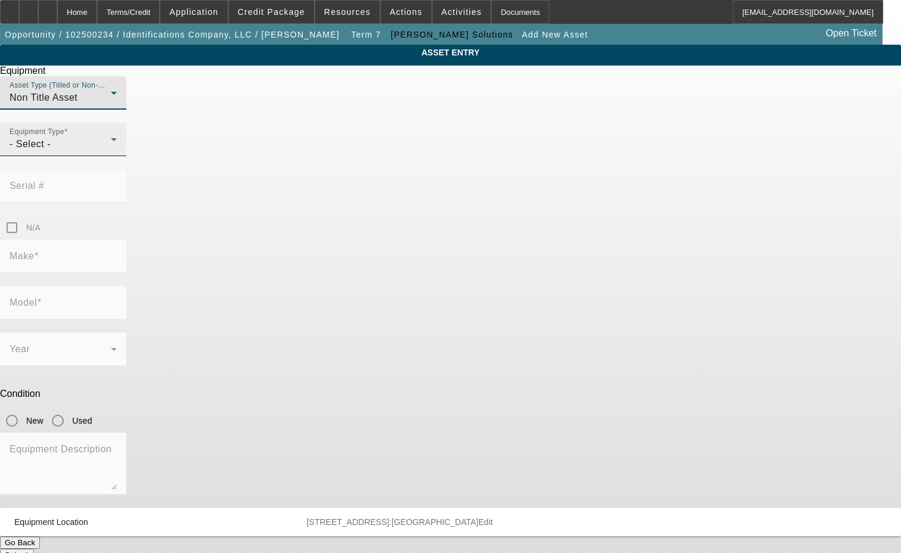
click at [64, 136] on mat-label "Equipment Type" at bounding box center [37, 132] width 55 height 8
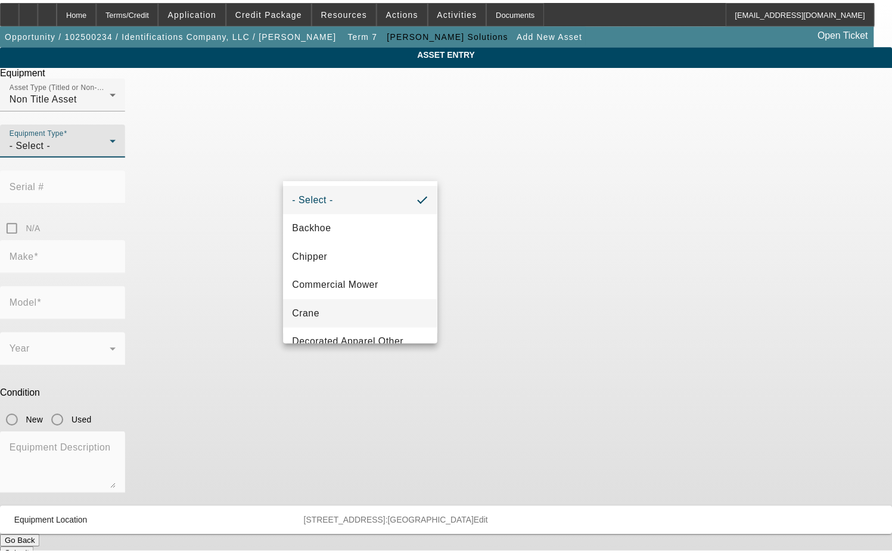
scroll to position [60, 0]
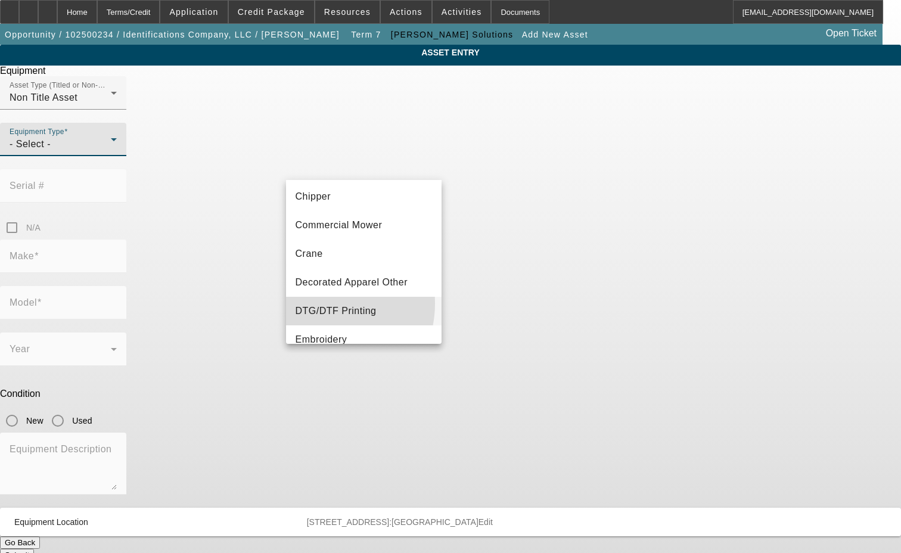
click at [321, 303] on mat-option "DTG/DTF Printing" at bounding box center [364, 311] width 156 height 29
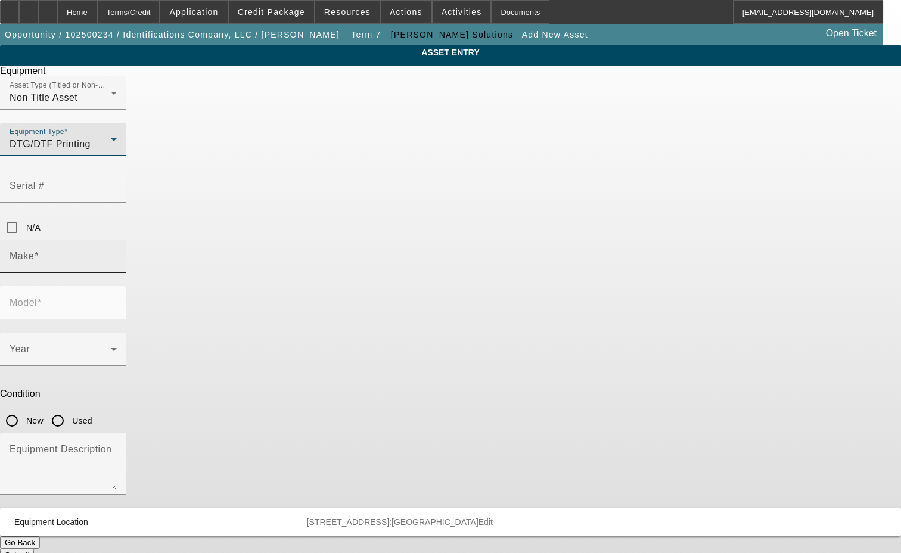
click at [34, 251] on mat-label "Make" at bounding box center [22, 256] width 24 height 10
click at [117, 254] on input "Make" at bounding box center [63, 261] width 107 height 14
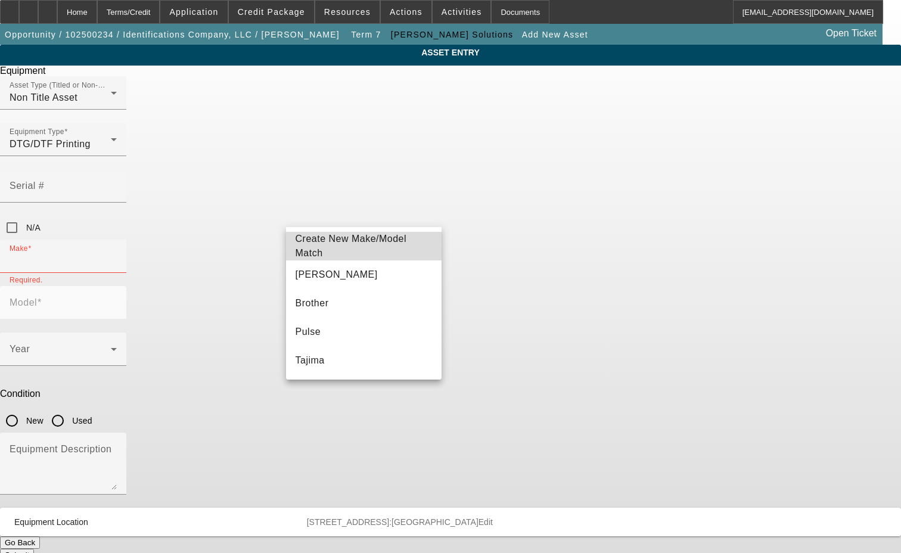
click at [369, 240] on span "Create New Make/Model Match" at bounding box center [364, 246] width 137 height 29
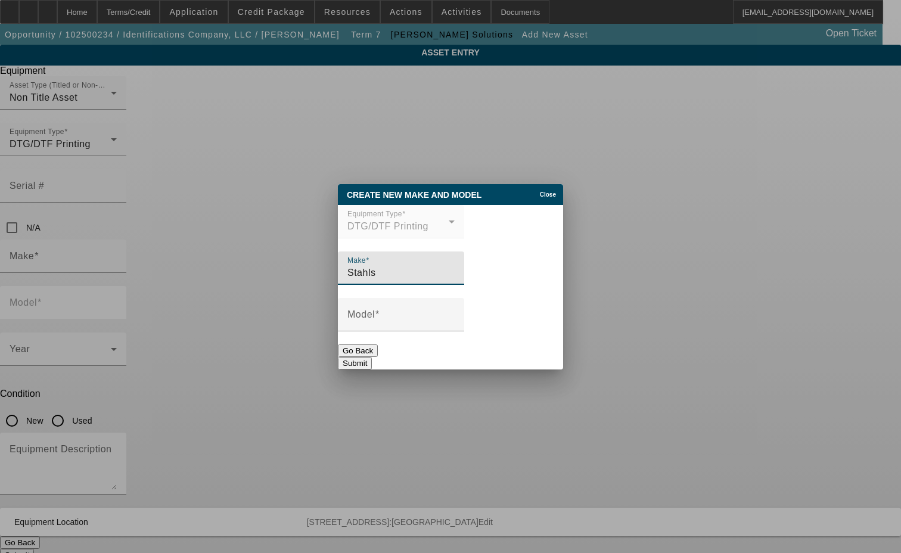
type input "Stahls"
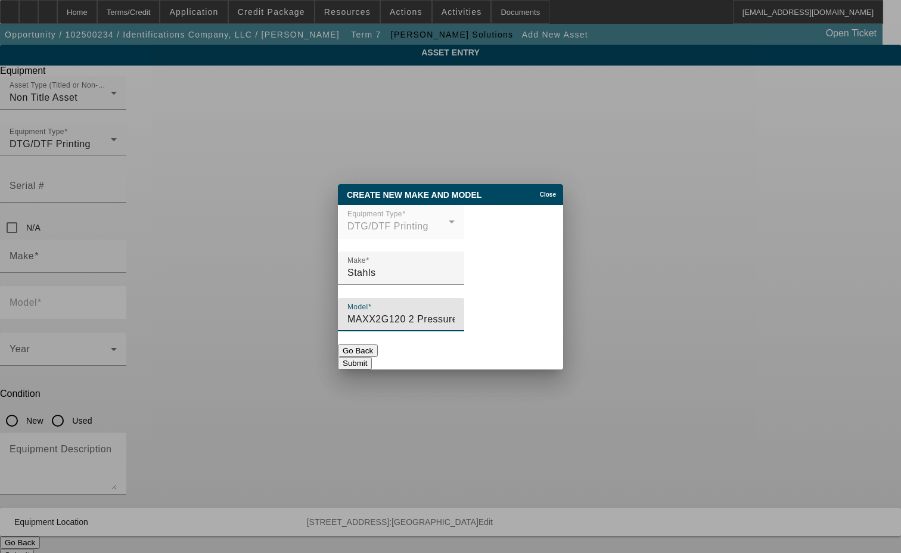
type input "MAXX2G120 2 Pressure Heat Press with Stand"
click at [372, 363] on button "Submit" at bounding box center [355, 363] width 34 height 13
click at [372, 362] on button "Submit" at bounding box center [355, 363] width 34 height 13
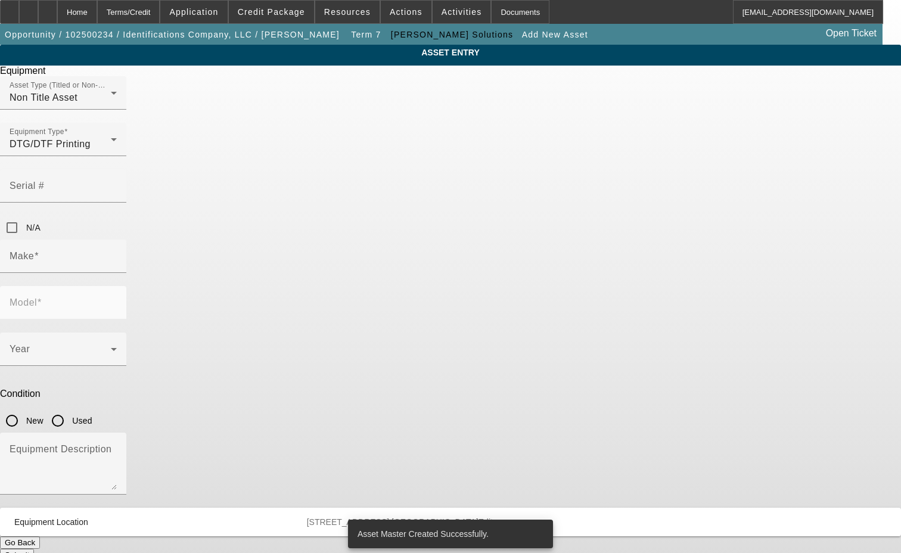
type input "Stahls"
type input "MAXX2G120 2 Pressure Heat Press with Stand"
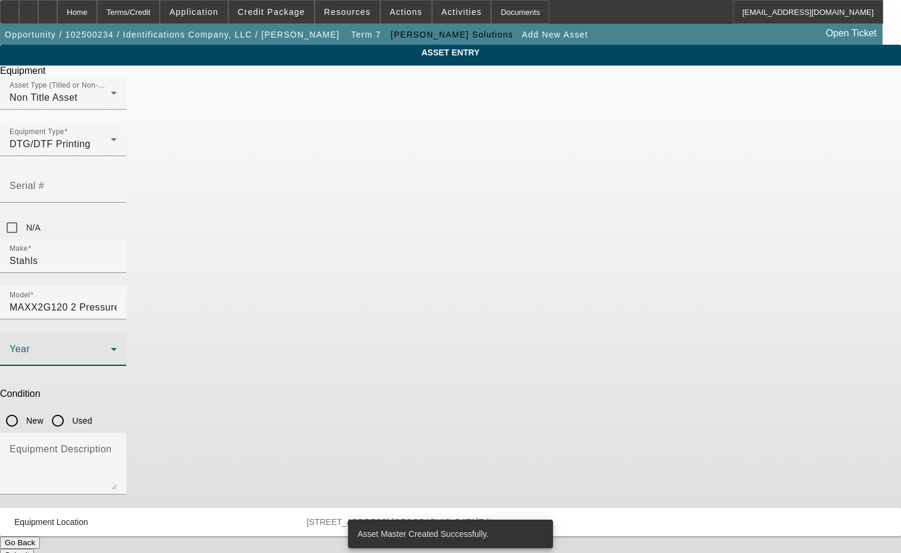
click at [121, 342] on icon at bounding box center [114, 349] width 14 height 14
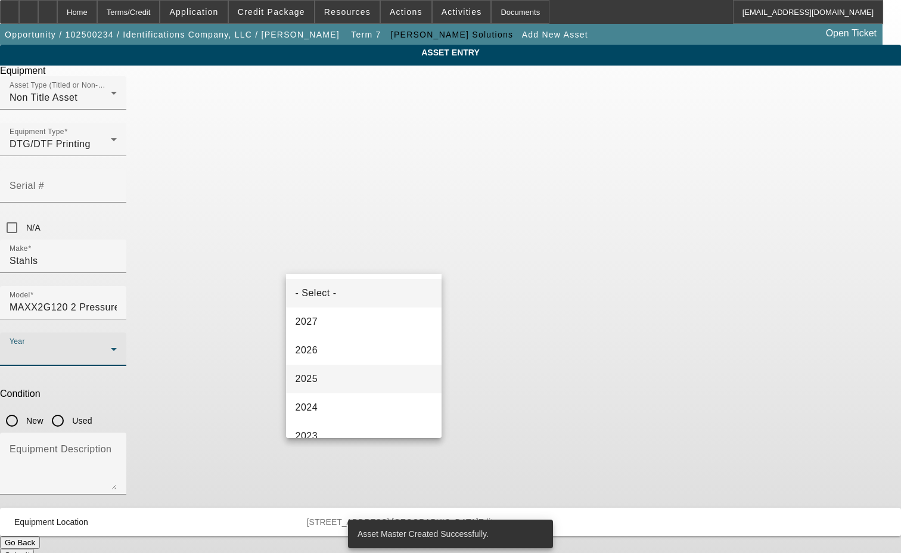
click at [316, 387] on mat-option "2025" at bounding box center [364, 379] width 156 height 29
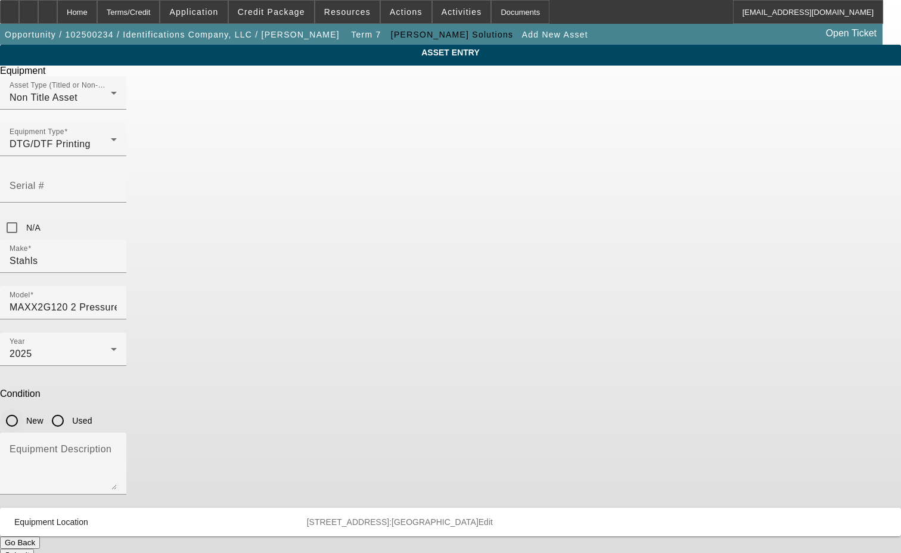
click at [24, 409] on input "New" at bounding box center [12, 421] width 24 height 24
radio input "true"
click at [34, 549] on button "Submit" at bounding box center [17, 555] width 34 height 13
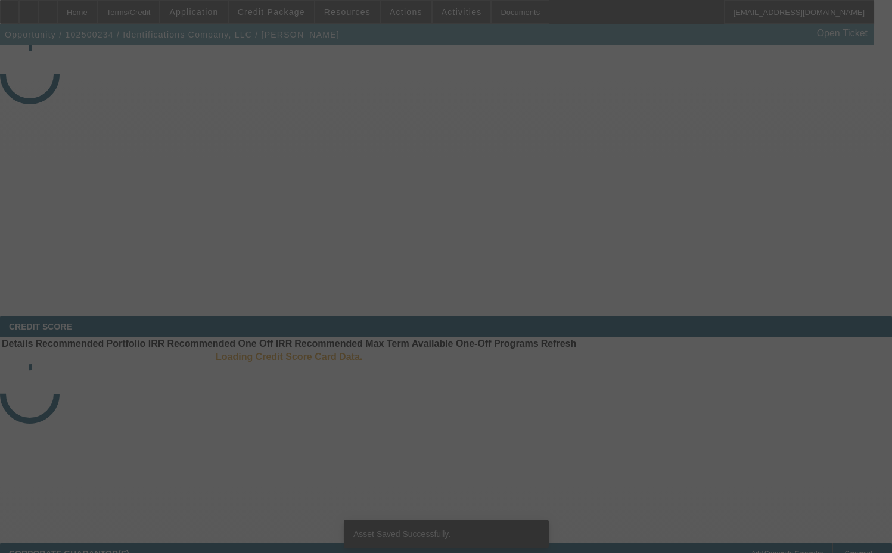
select select "3"
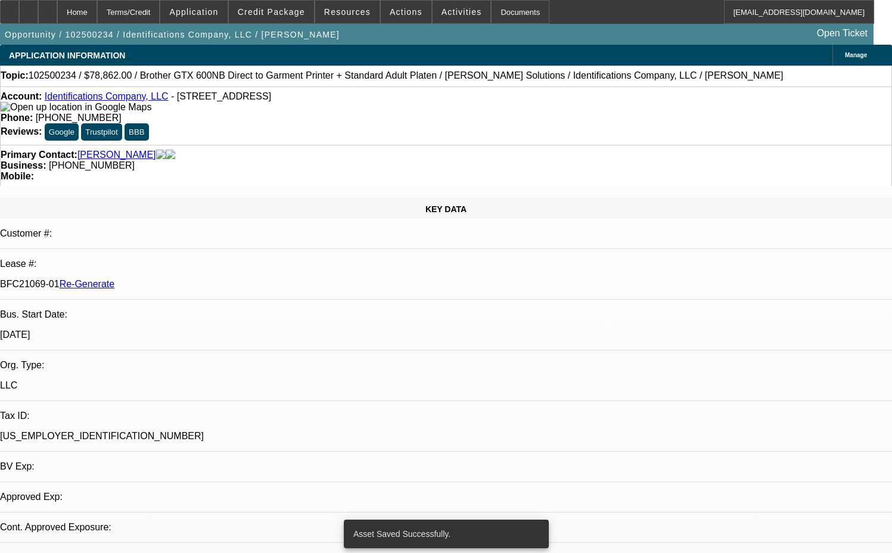
select select "0"
select select "6"
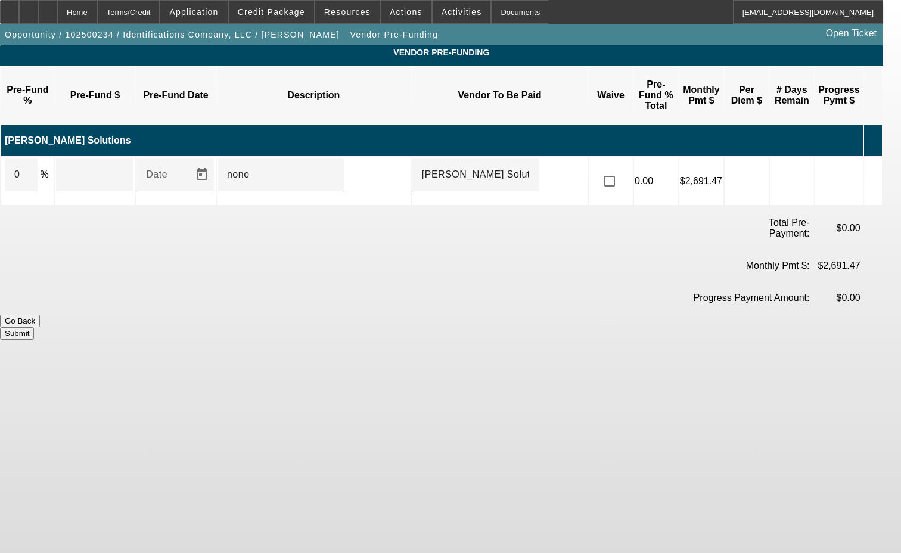
click at [876, 170] on icon at bounding box center [870, 181] width 12 height 22
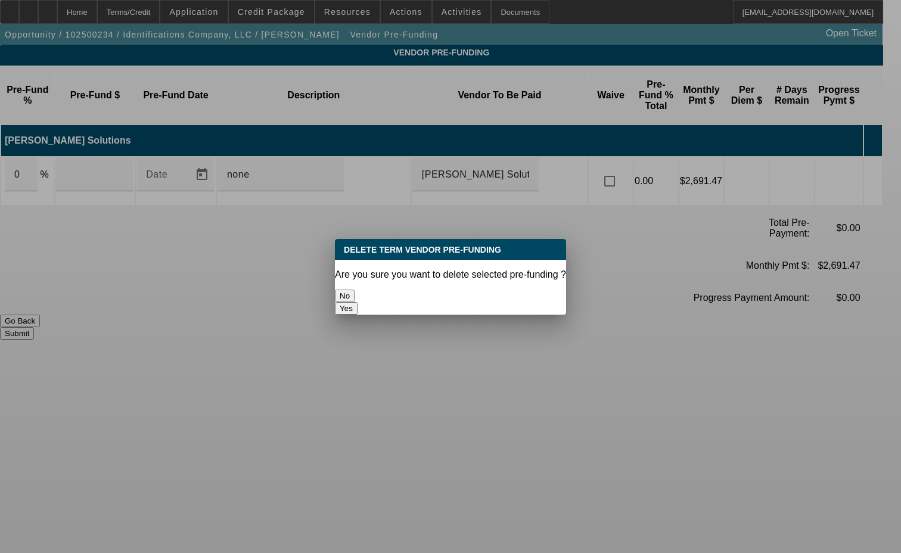
click at [357, 302] on button "Yes" at bounding box center [346, 308] width 23 height 13
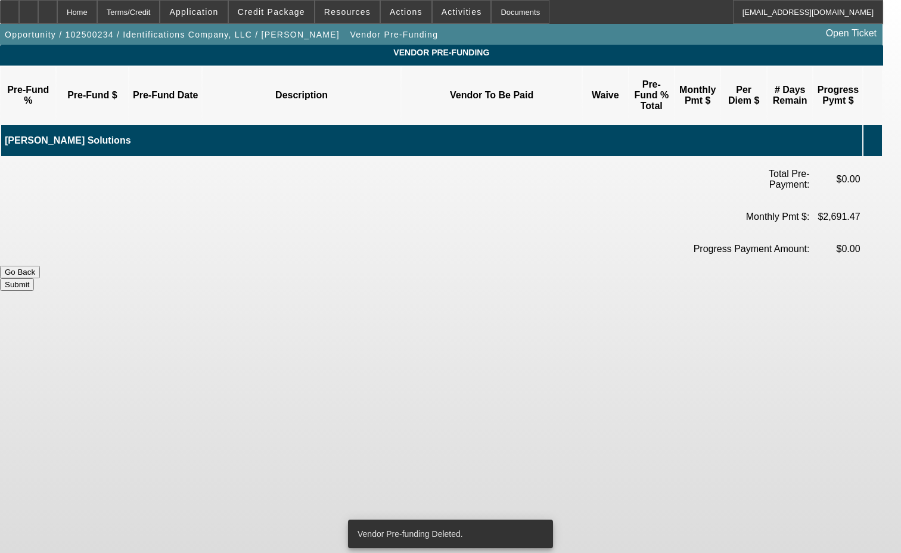
click at [34, 278] on button "Submit" at bounding box center [17, 284] width 34 height 13
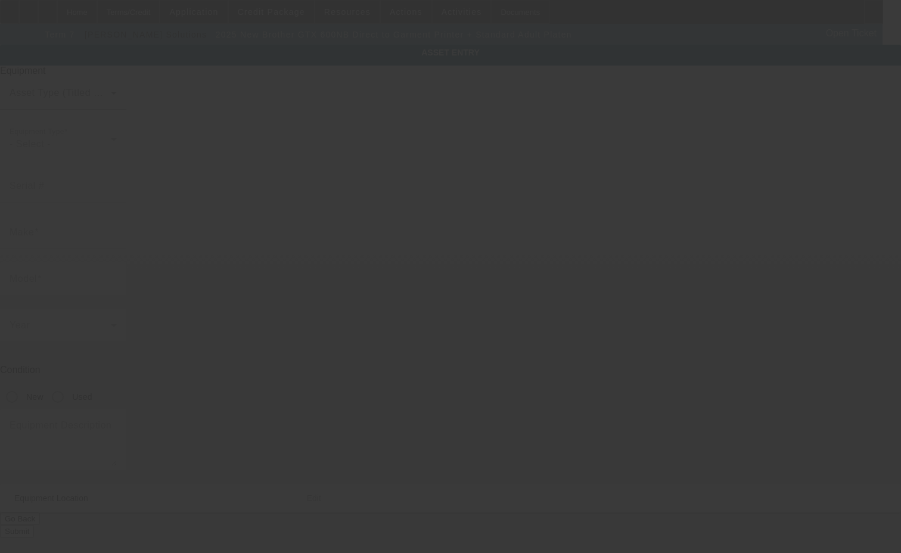
type input "Brother"
type input "GTX 600NB Direct to Garment Printer + Standard Adult Platen"
radio input "true"
type textarea "with (1) Standard Starter Kit, (1) Water Tank, (1) Brother 3" Gripper Kit Set, …"
type input "[STREET_ADDRESS]"
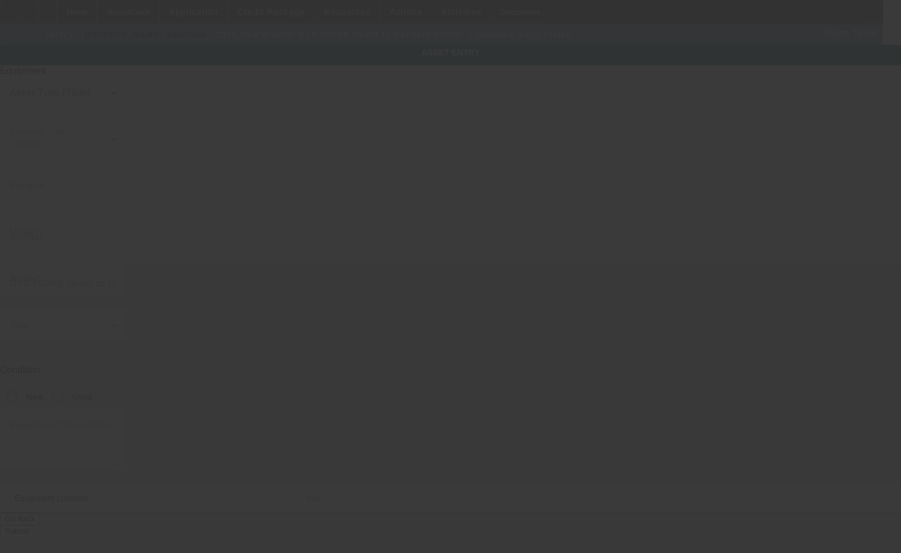
type input "[GEOGRAPHIC_DATA]"
type input "67530"
type input "[PERSON_NAME]"
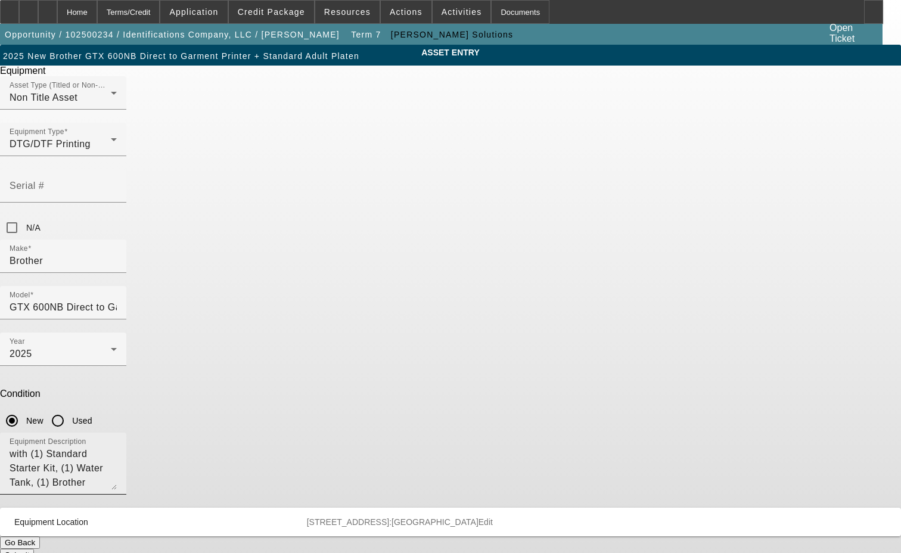
drag, startPoint x: 553, startPoint y: 307, endPoint x: 558, endPoint y: 304, distance: 6.1
click at [117, 447] on textarea "with (1) Standard Starter Kit, (1) Water Tank, (1) Brother 3" Gripper Kit Set, …" at bounding box center [63, 468] width 107 height 43
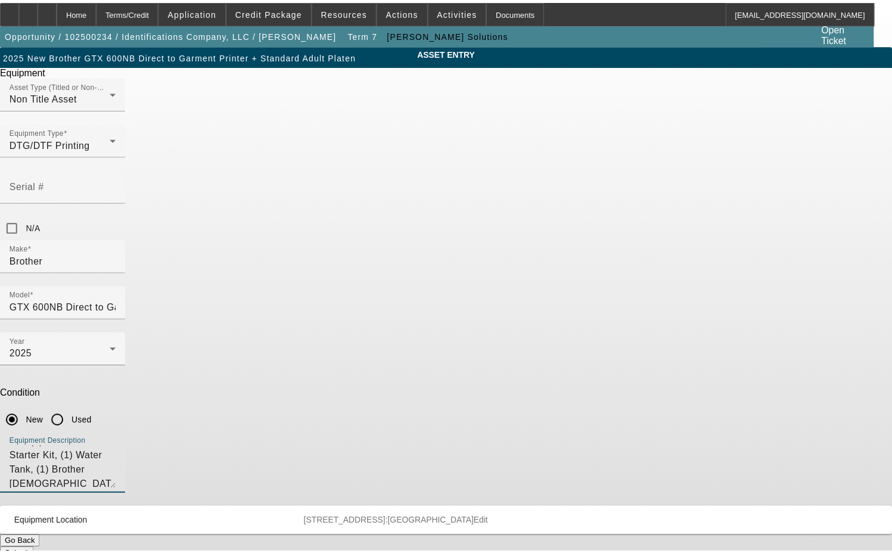
scroll to position [14, 0]
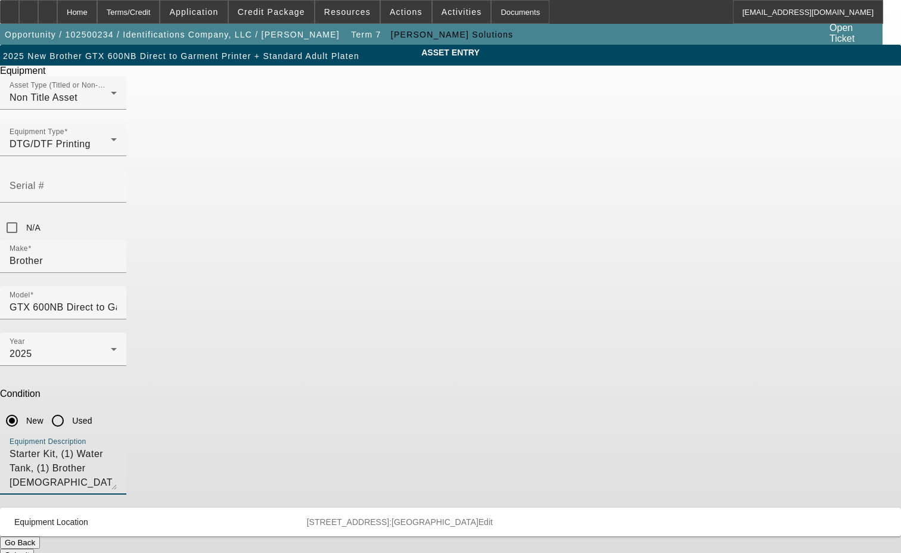
type textarea "with (1) Standard Starter Kit, (1) Water Tank, (1) Brother [DEMOGRAPHIC_DATA]" …"
click at [34, 549] on button "Submit" at bounding box center [17, 555] width 34 height 13
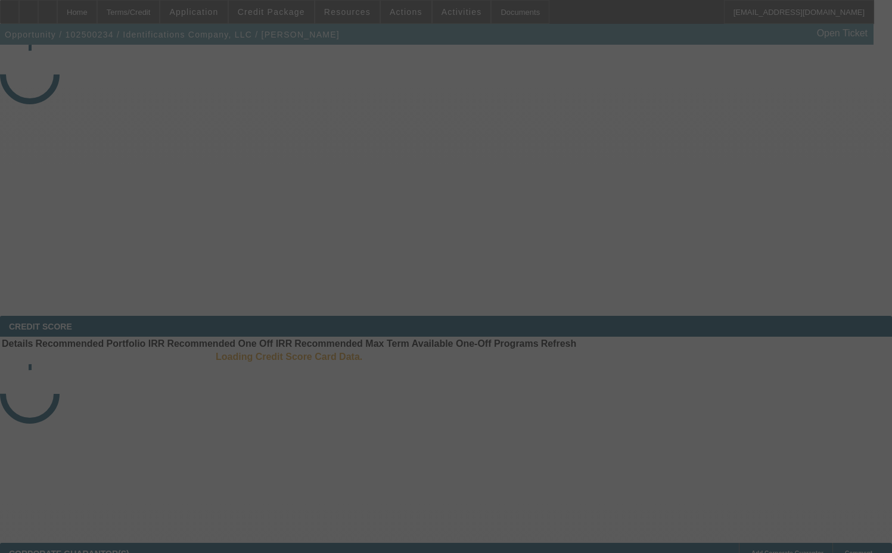
select select "3"
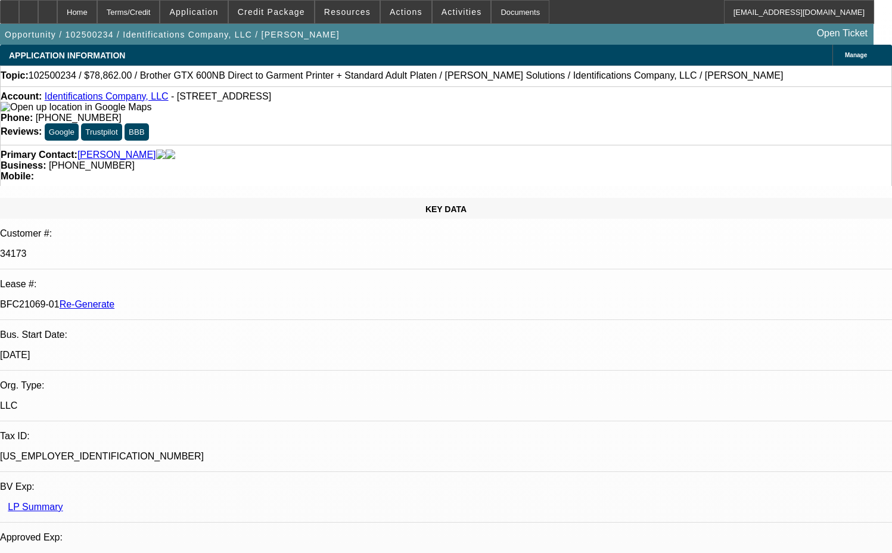
select select "0"
select select "6"
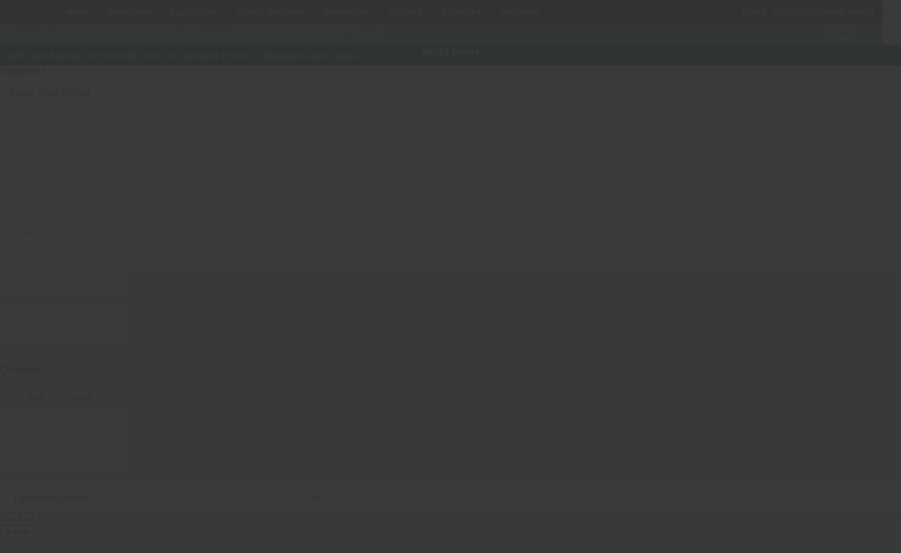
type input "Brother"
type input "GTX 600NB Direct to Garment Printer + Standard Adult Platen"
radio input "true"
type textarea "with (1) Standard Starter Kit, (1) Water Tank, (1) Brother [DEMOGRAPHIC_DATA]" …"
type input "[STREET_ADDRESS]"
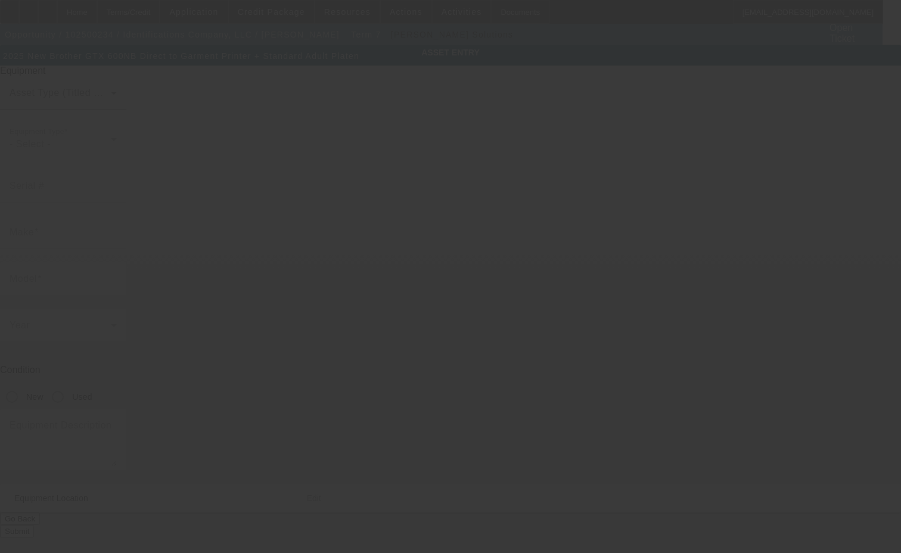
type input "[GEOGRAPHIC_DATA]"
type input "67530"
type input "[PERSON_NAME]"
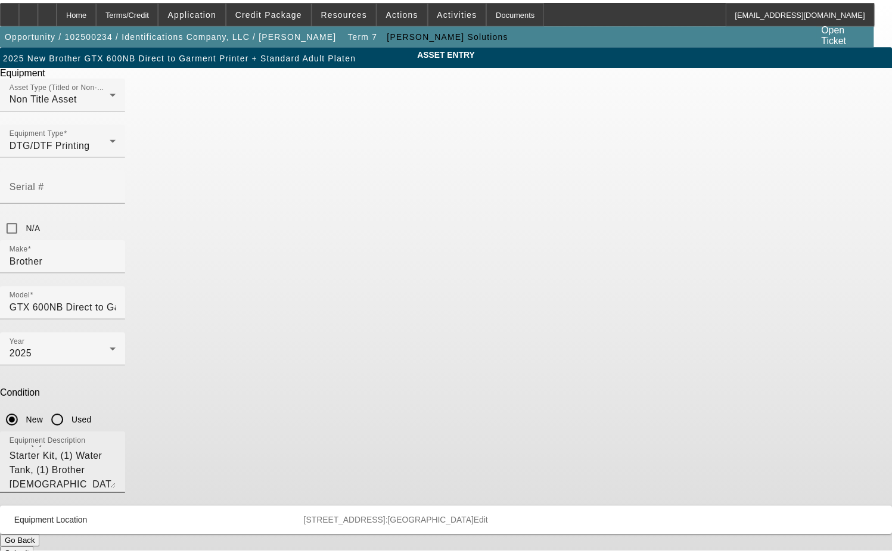
scroll to position [14, 0]
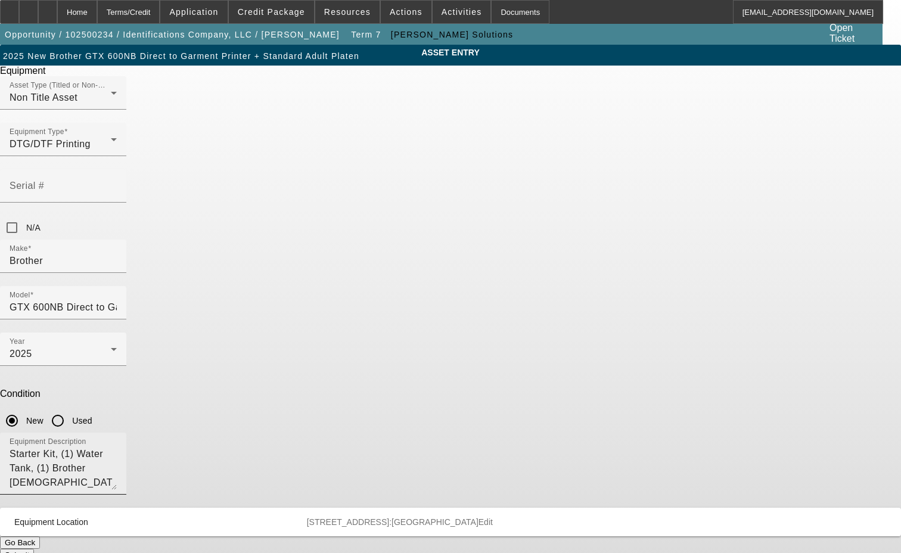
click at [117, 447] on textarea "with (1) Standard Starter Kit, (1) Water Tank, (1) Brother [DEMOGRAPHIC_DATA]" …" at bounding box center [63, 468] width 107 height 43
type textarea "with (1) Standard Starter Kit, (1) Water Tank, (1) Brother [DEMOGRAPHIC_DATA]" …"
click at [34, 549] on button "Submit" at bounding box center [17, 555] width 34 height 13
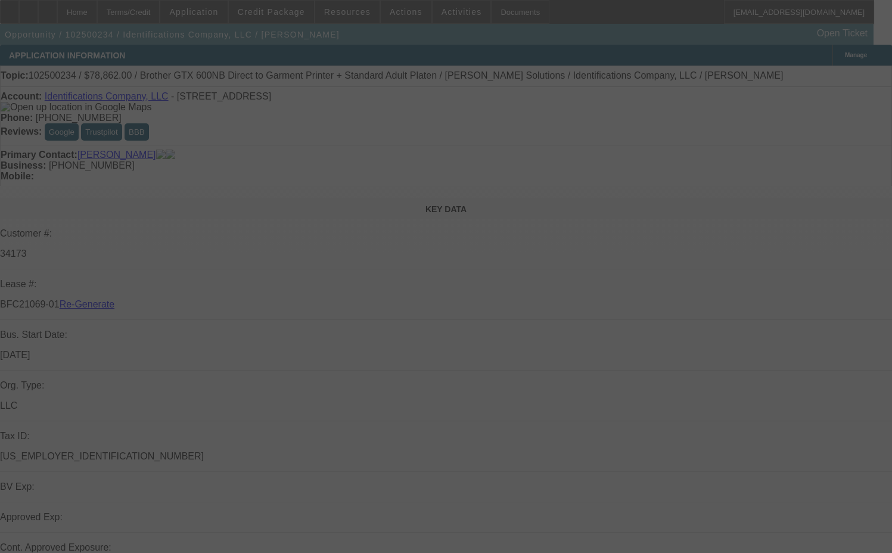
select select "3"
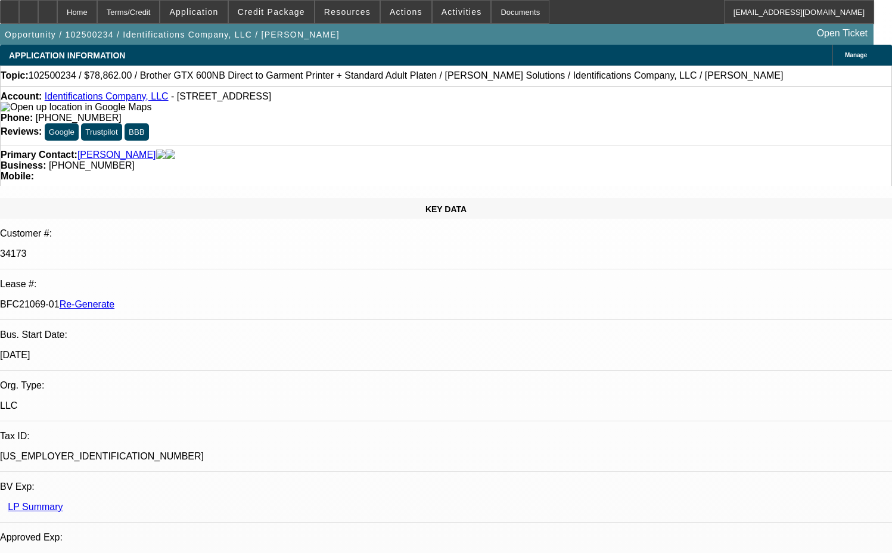
select select "0"
select select "6"
